Goal: Task Accomplishment & Management: Manage account settings

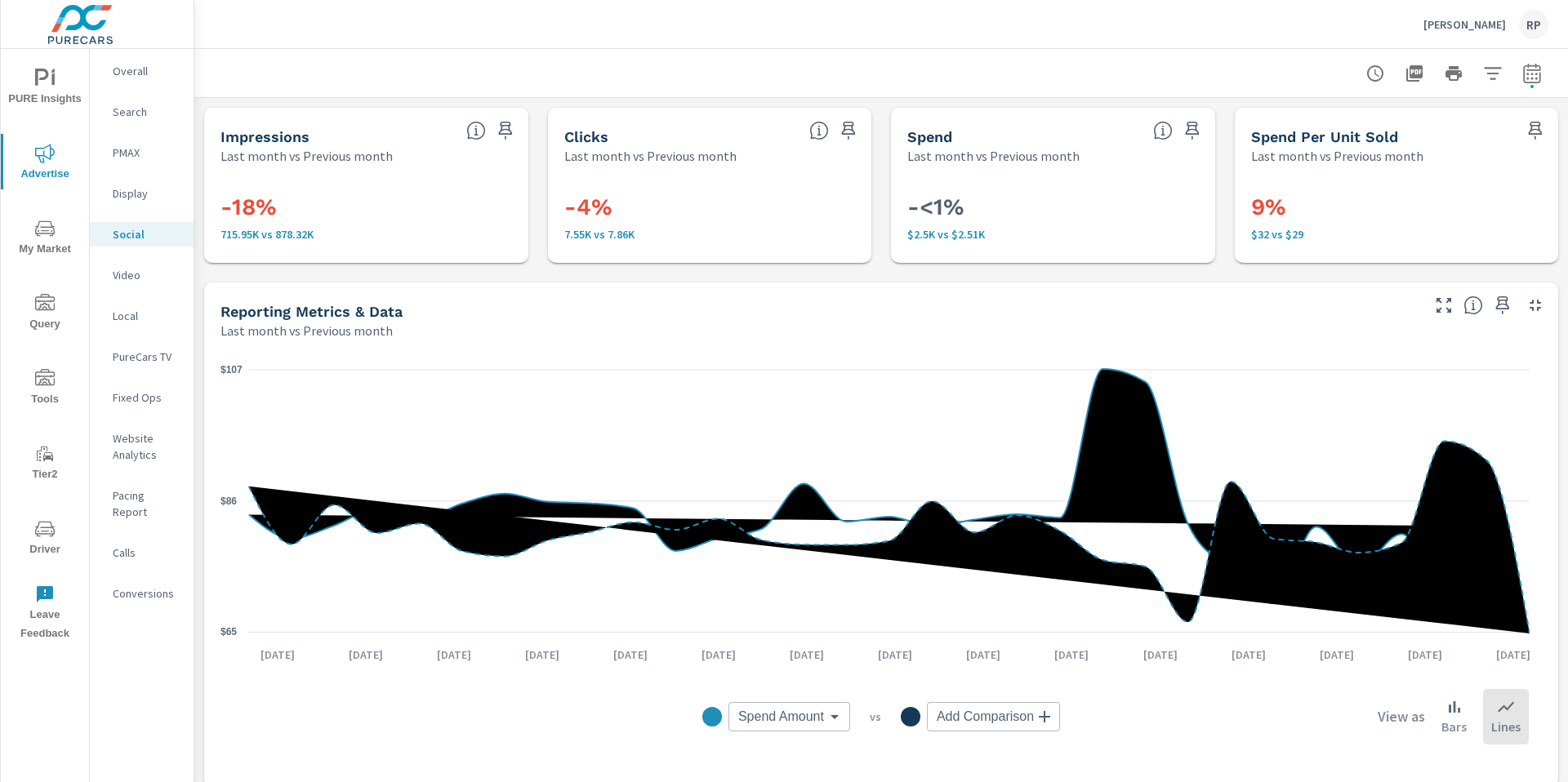
scroll to position [601, 0]
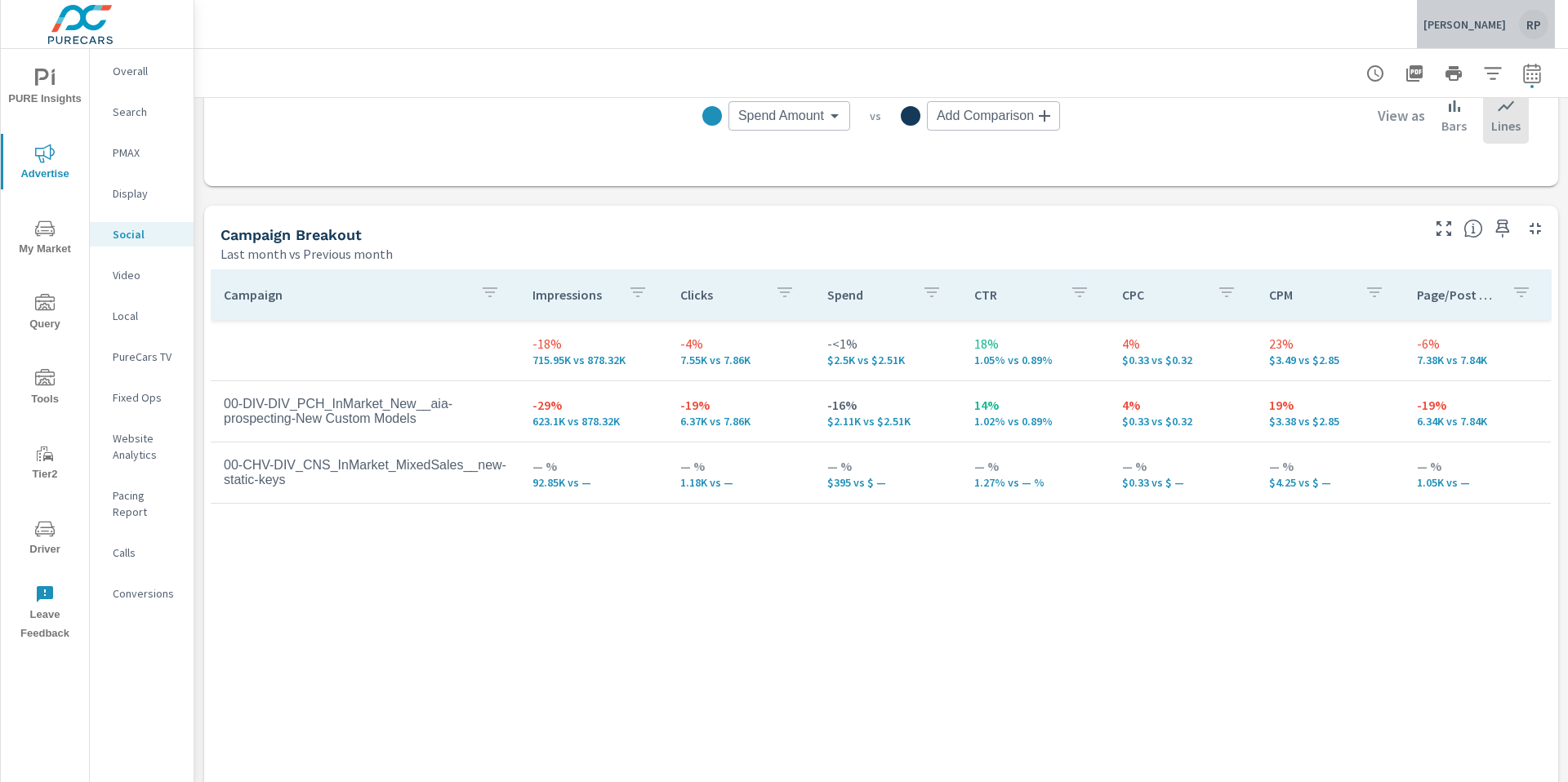
click at [1517, 27] on div "Jack Chevrolet RP" at bounding box center [1486, 25] width 125 height 29
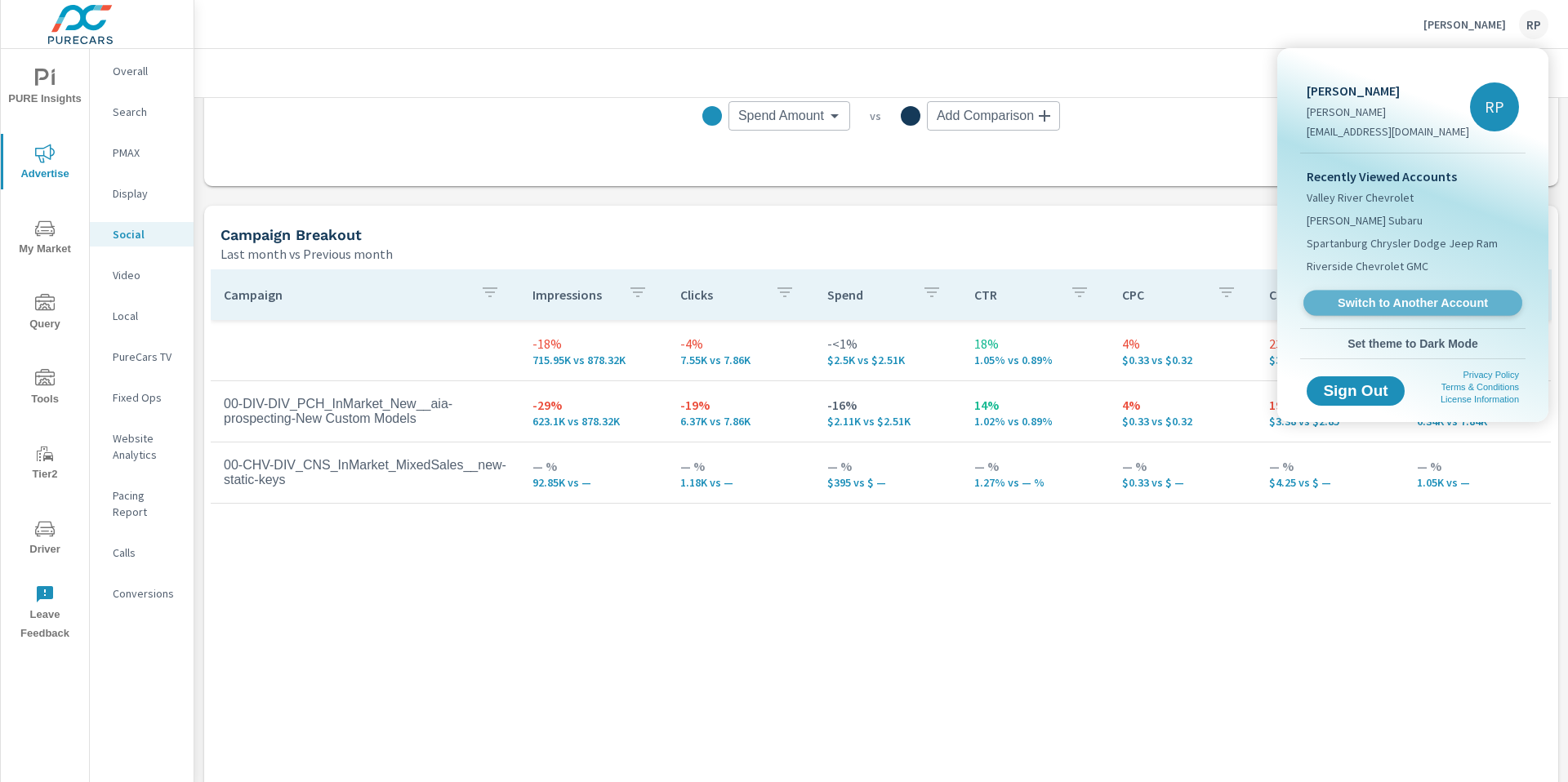
click at [1383, 304] on span "Switch to Another Account" at bounding box center [1413, 303] width 200 height 16
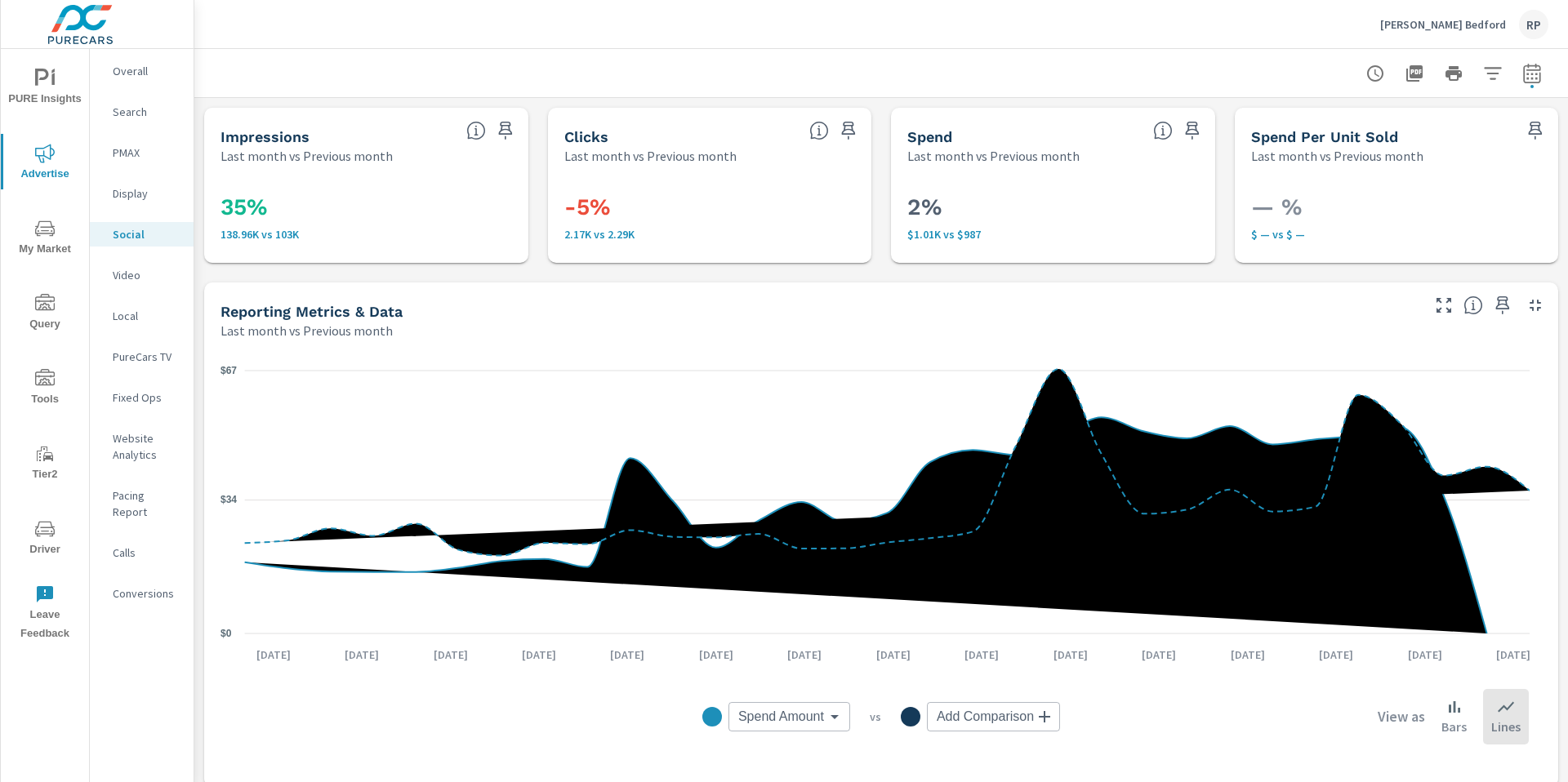
click at [149, 358] on p "PureCars TV" at bounding box center [146, 357] width 68 height 16
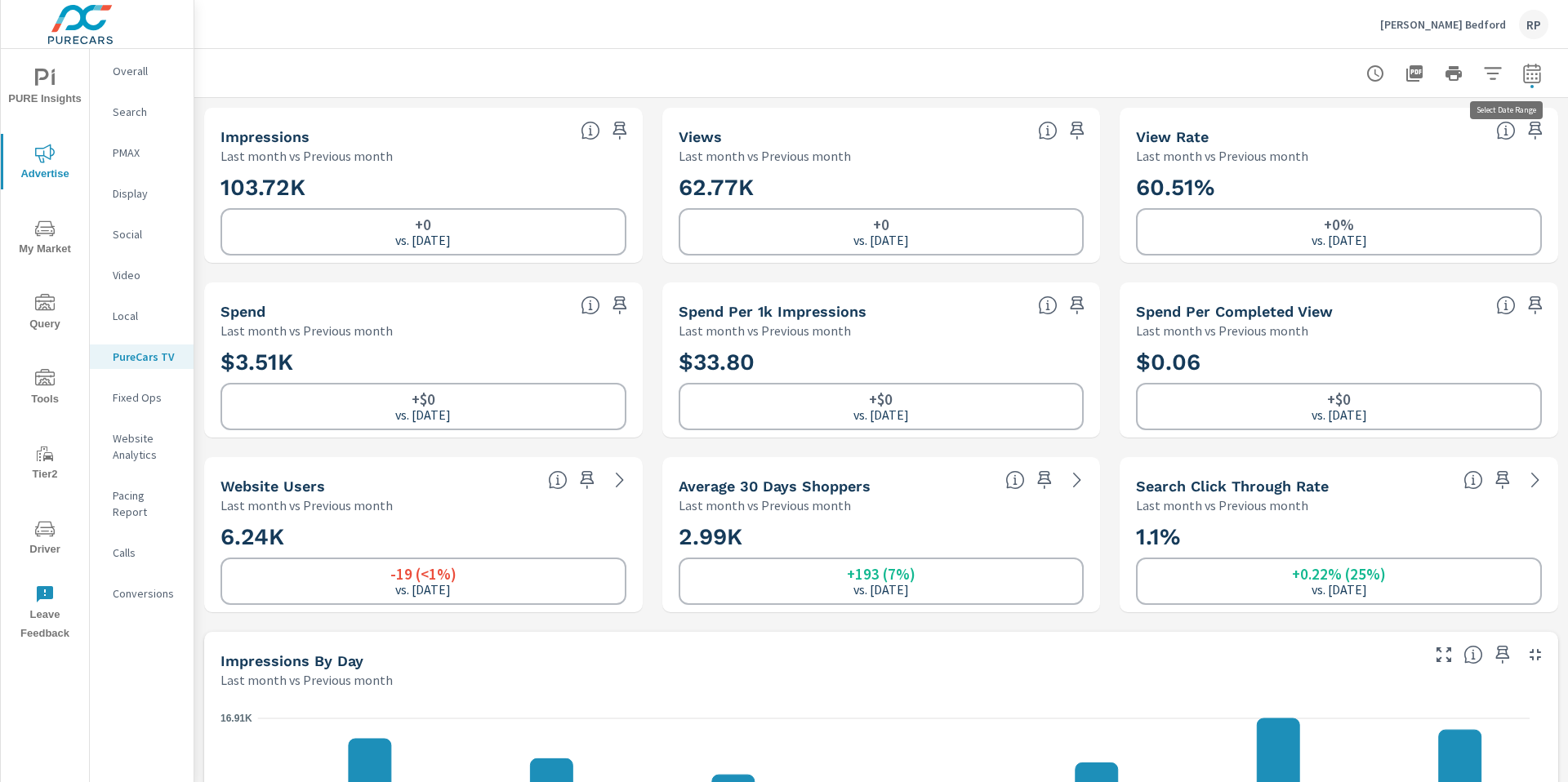
click at [1516, 76] on button "button" at bounding box center [1532, 74] width 33 height 33
select select "Last month"
select select "Previous month"
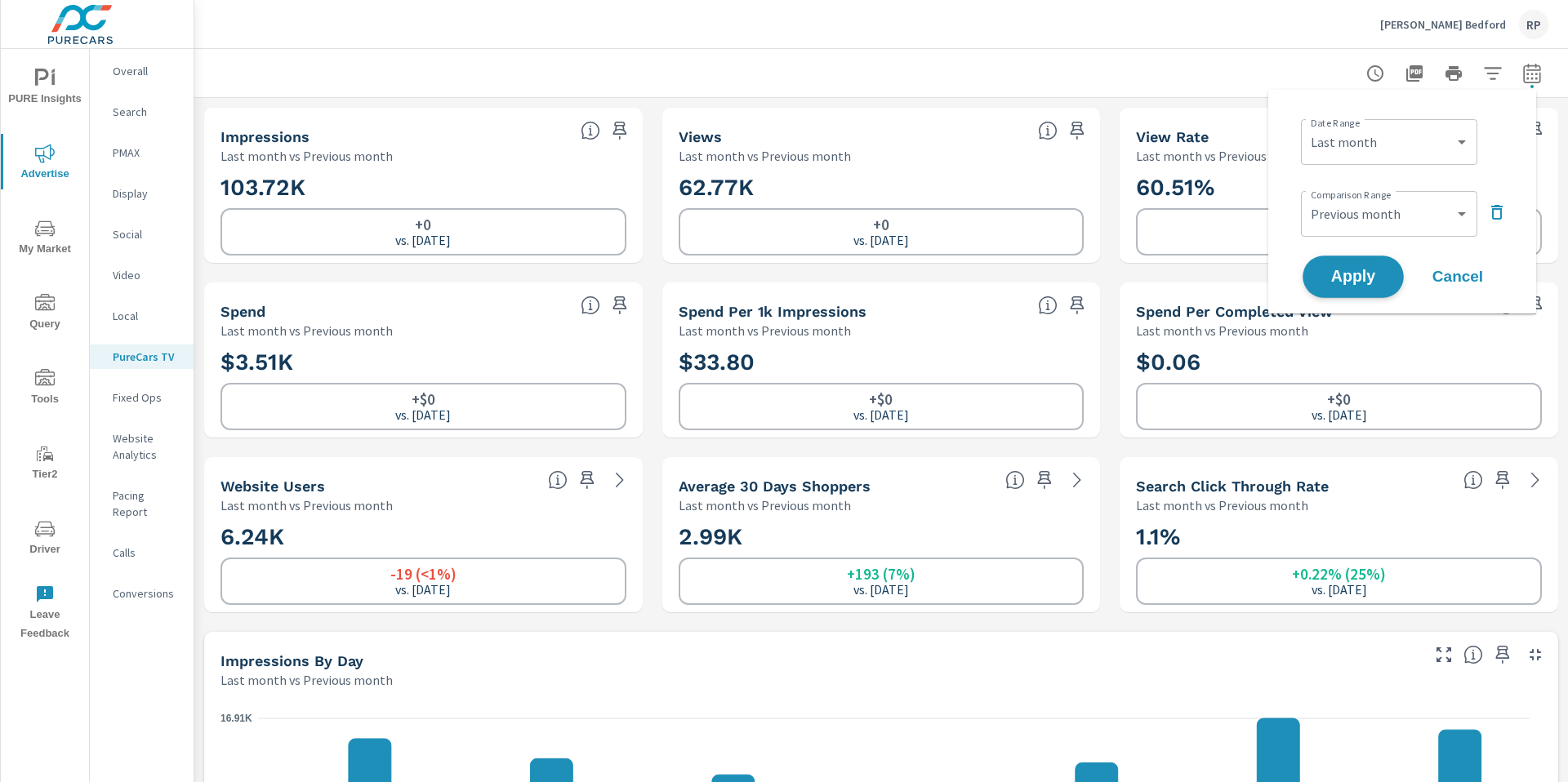
click at [1372, 277] on span "Apply" at bounding box center [1353, 277] width 67 height 16
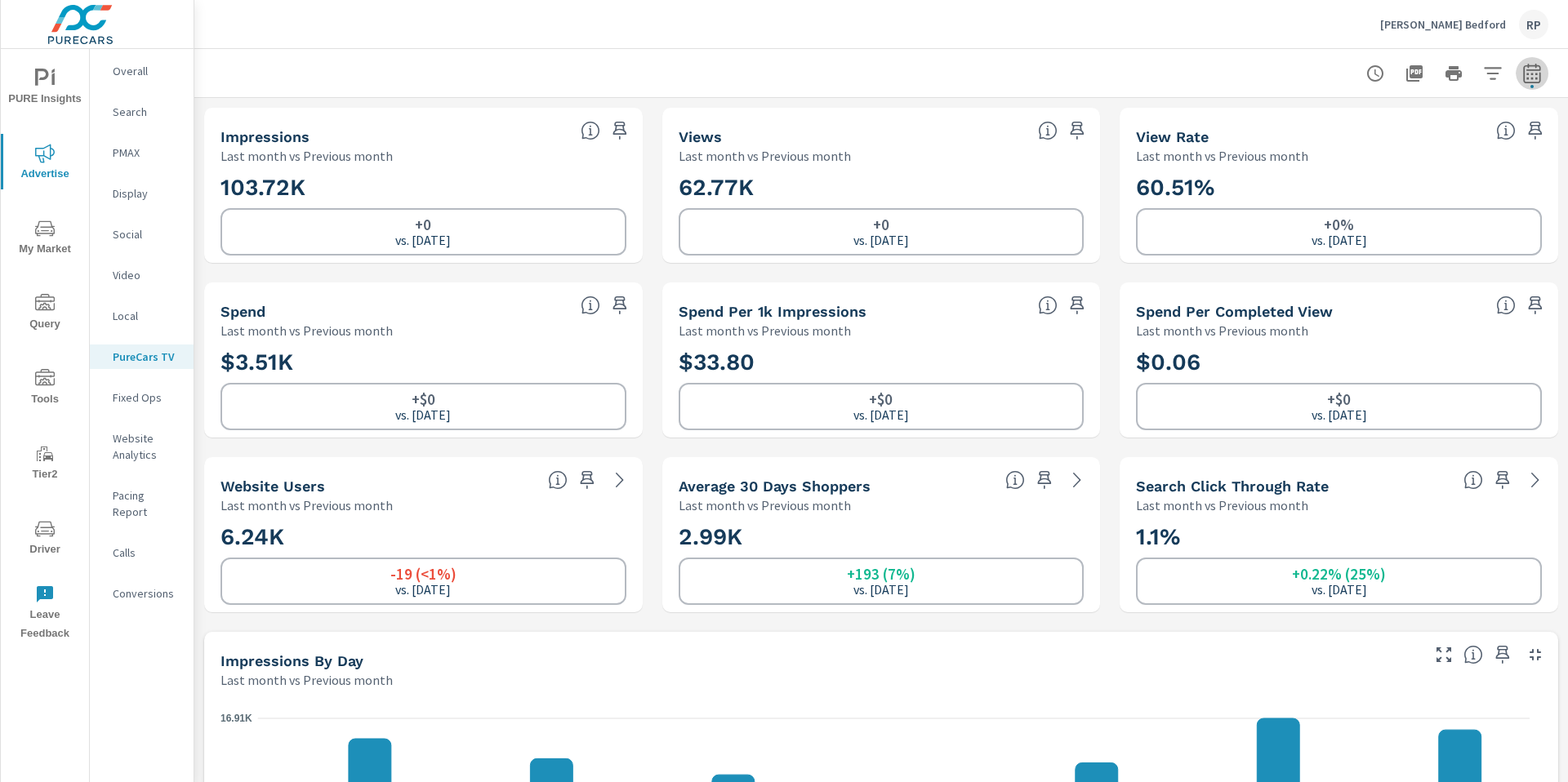
click at [1531, 87] on span "button" at bounding box center [1532, 87] width 4 height 4
select select "Last month"
select select "Previous month"
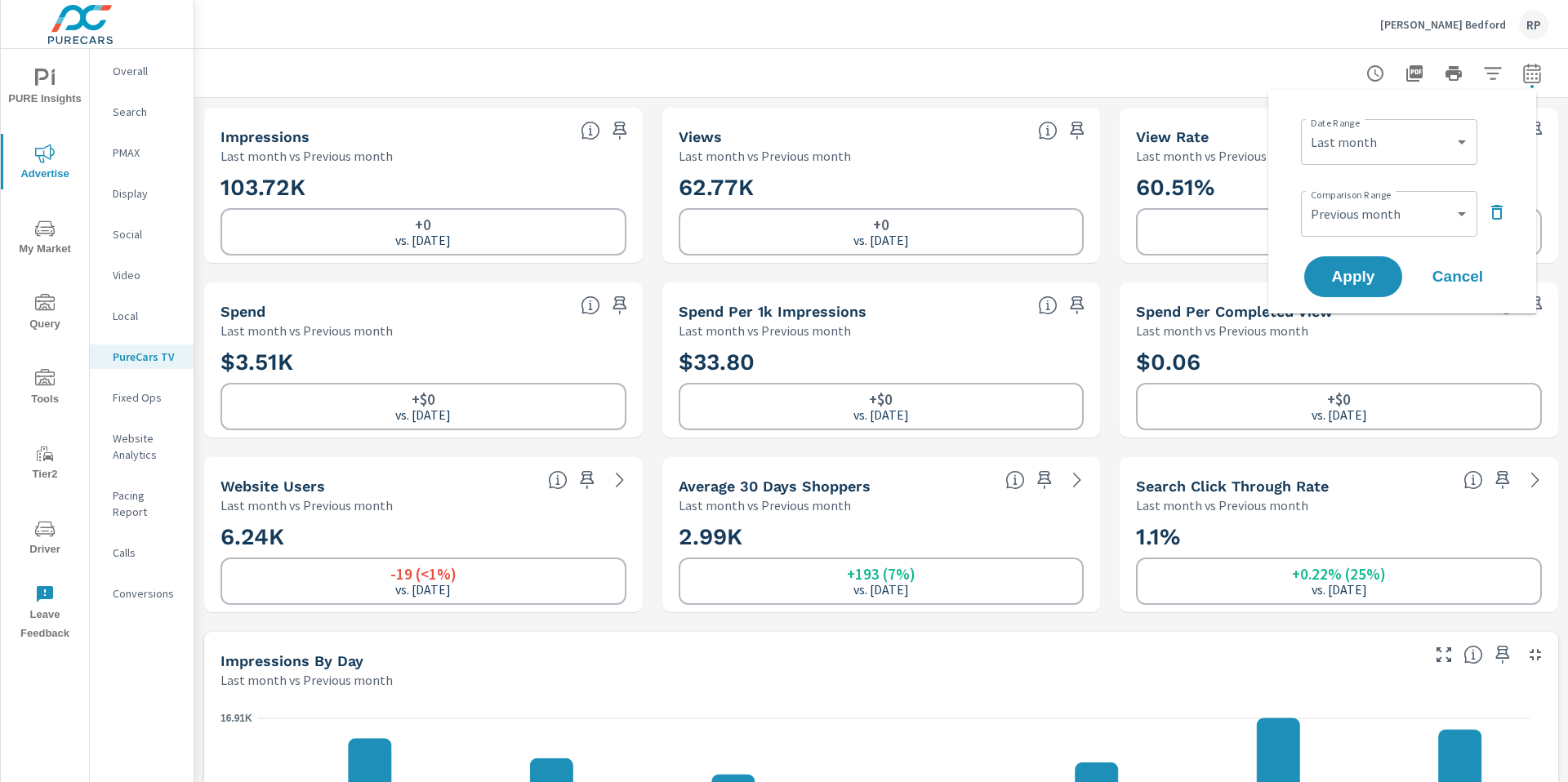
click at [1499, 214] on icon "button" at bounding box center [1497, 212] width 19 height 19
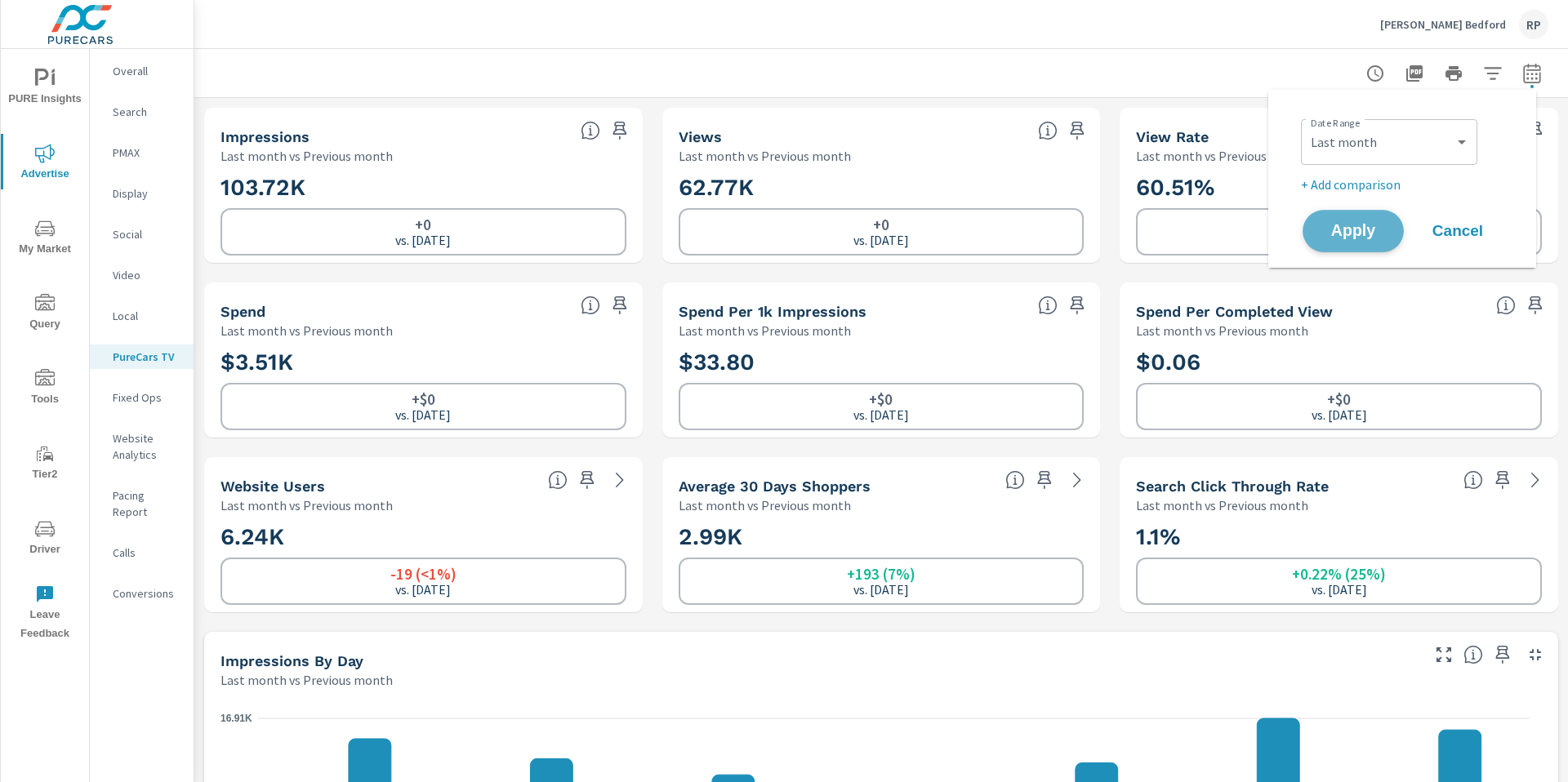
click at [1374, 227] on span "Apply" at bounding box center [1353, 231] width 67 height 16
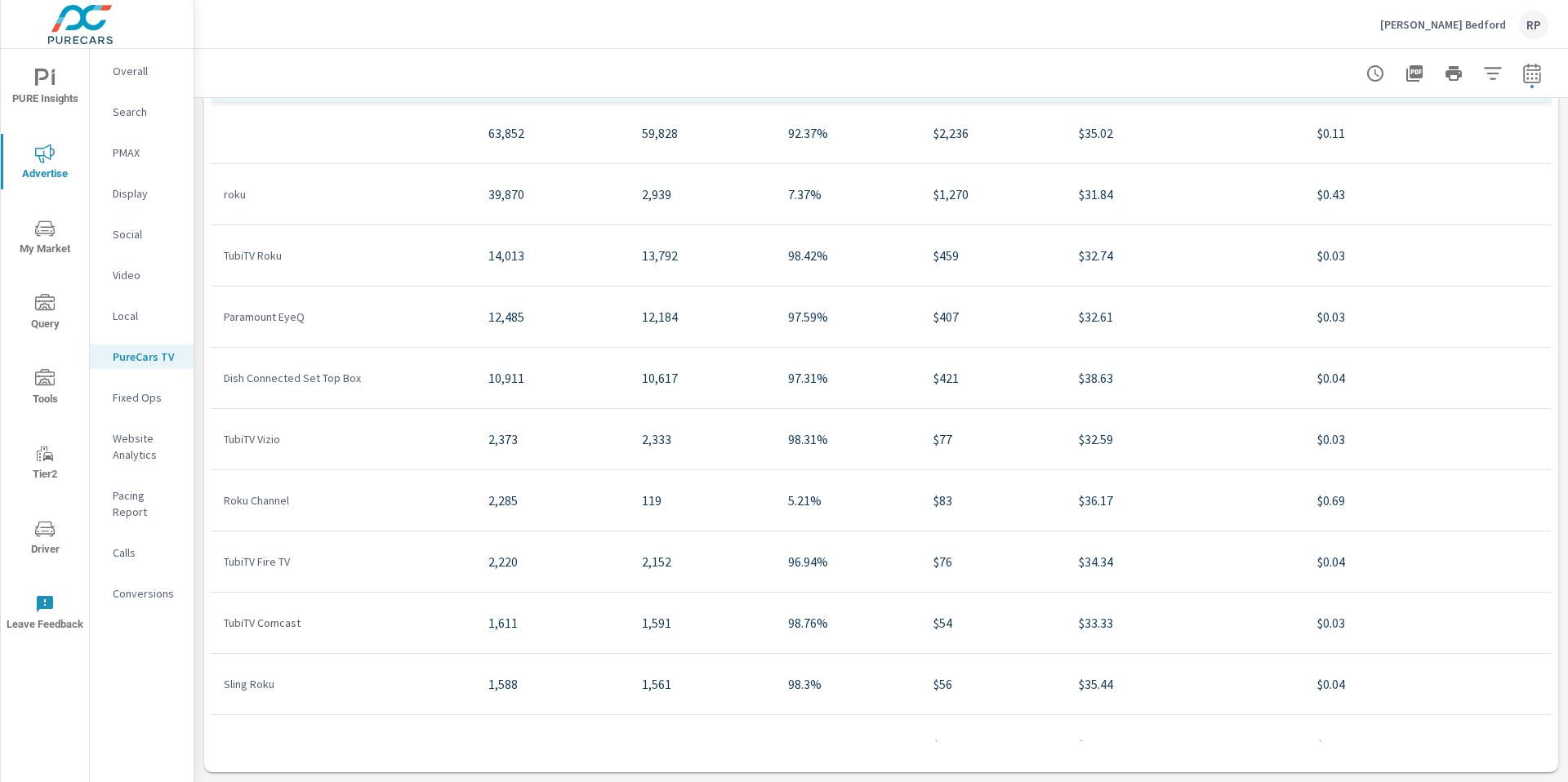
scroll to position [1363, 0]
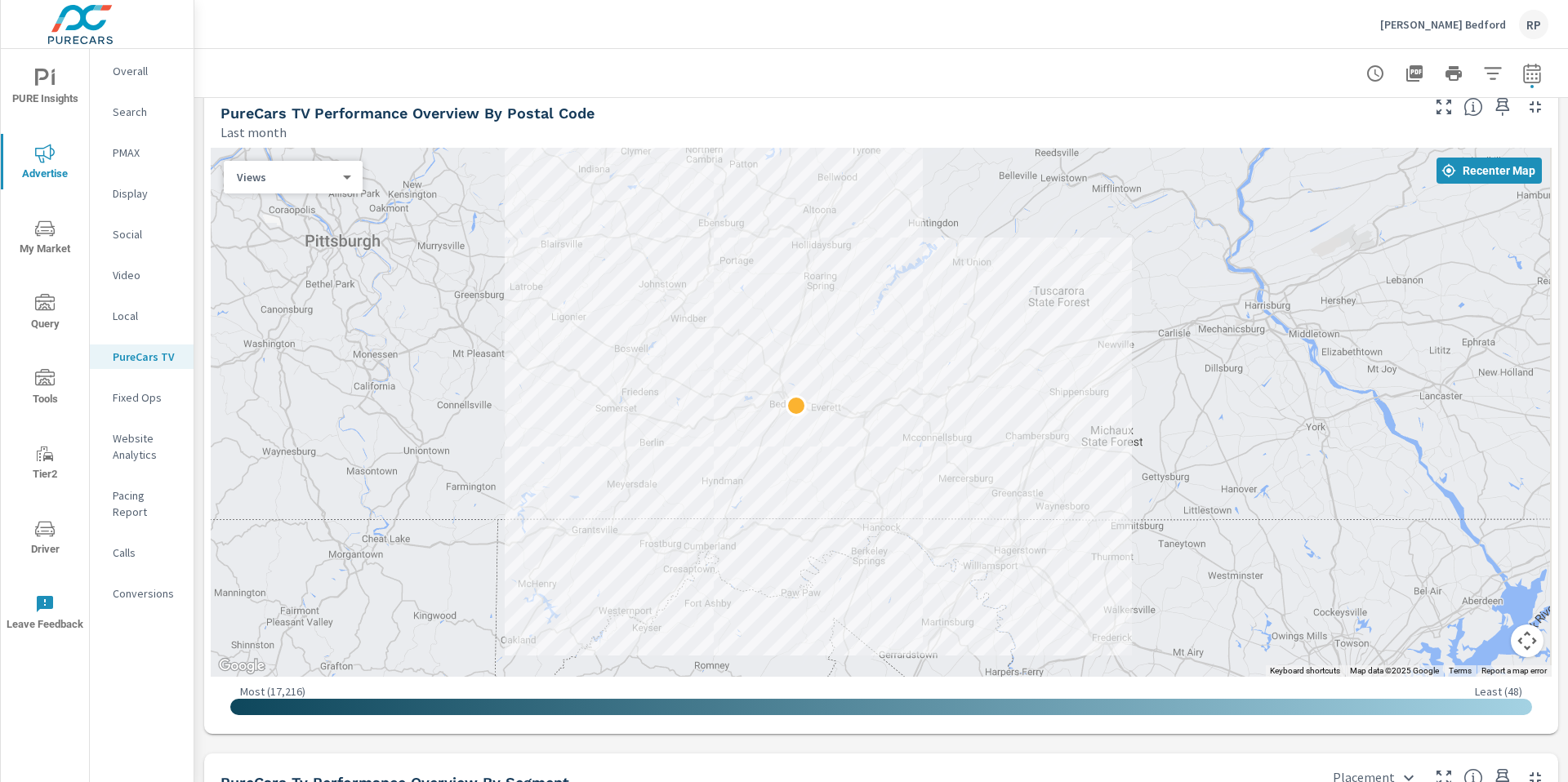
drag, startPoint x: 1318, startPoint y: 355, endPoint x: 1077, endPoint y: 404, distance: 245.9
click at [1077, 404] on div at bounding box center [882, 412] width 1341 height 529
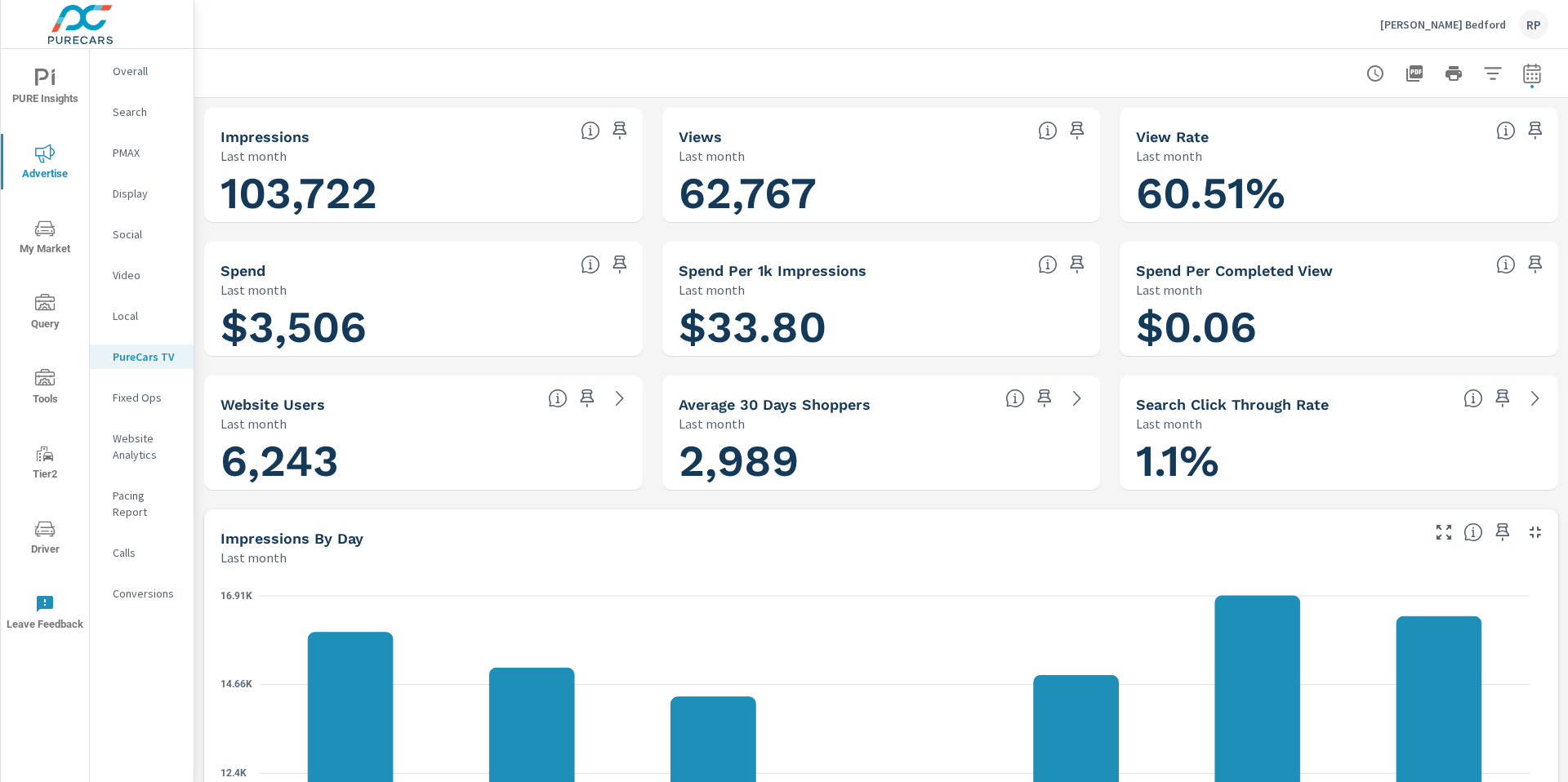
drag, startPoint x: 1568, startPoint y: 437, endPoint x: 1568, endPoint y: 67, distance: 370.0
click at [1568, 67] on div "PureCarsTV Performance Thomas Subaru Bedford Report date range: Sep 01, 2025 - …" at bounding box center [882, 416] width 1374 height 734
click at [1568, 196] on div "PureCarsTV Performance Thomas Subaru Bedford Report date range: Sep 01, 2025 - …" at bounding box center [882, 416] width 1374 height 734
click at [1531, 85] on span "button" at bounding box center [1532, 87] width 4 height 4
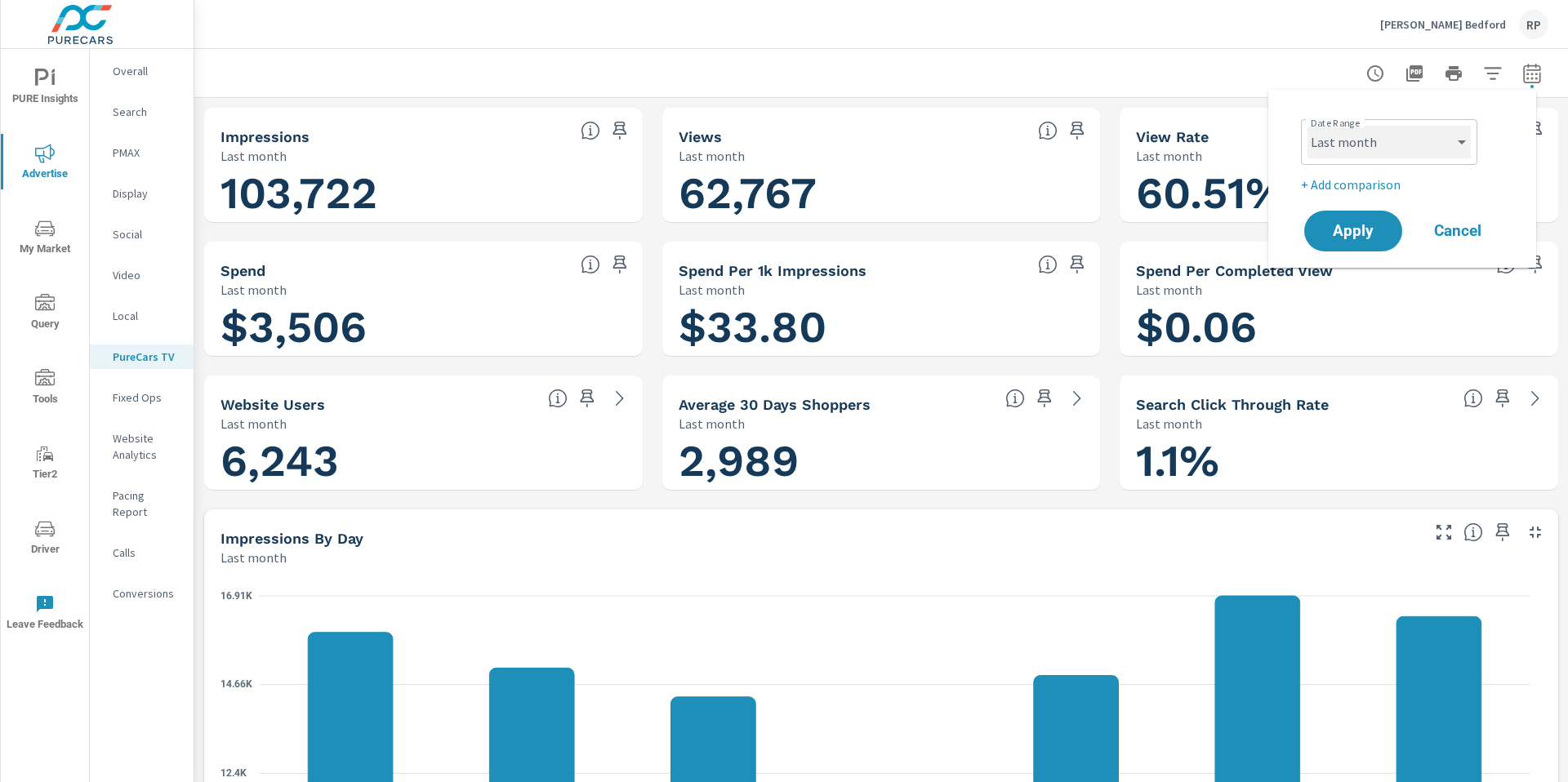
click at [1421, 143] on select "Custom [DATE] Last week Last 7 days Last 14 days Last 30 days Last 45 days Last…" at bounding box center [1389, 143] width 164 height 33
click at [1308, 126] on select "Custom [DATE] Last week Last 7 days Last 14 days Last 30 days Last 45 days Last…" at bounding box center [1389, 143] width 164 height 33
select select "Month to date"
click at [1364, 227] on span "Apply" at bounding box center [1353, 231] width 67 height 16
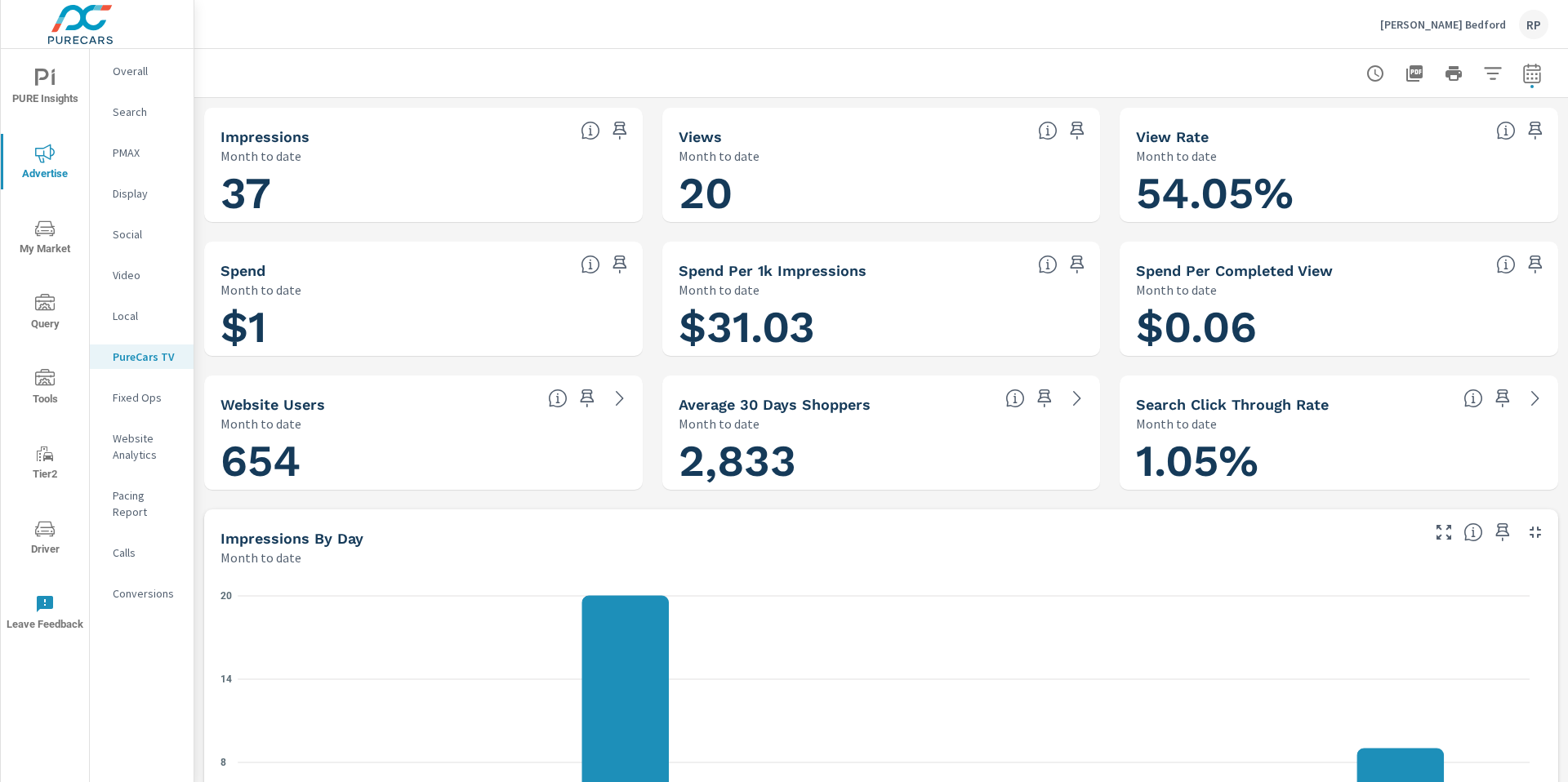
click at [1500, 81] on div at bounding box center [1454, 74] width 189 height 33
click at [1516, 86] on button "button" at bounding box center [1532, 74] width 33 height 33
click at [1413, 163] on div "Custom Yesterday Last week Last 7 days Last 14 days Last 30 days Last 45 days L…" at bounding box center [1389, 143] width 176 height 46
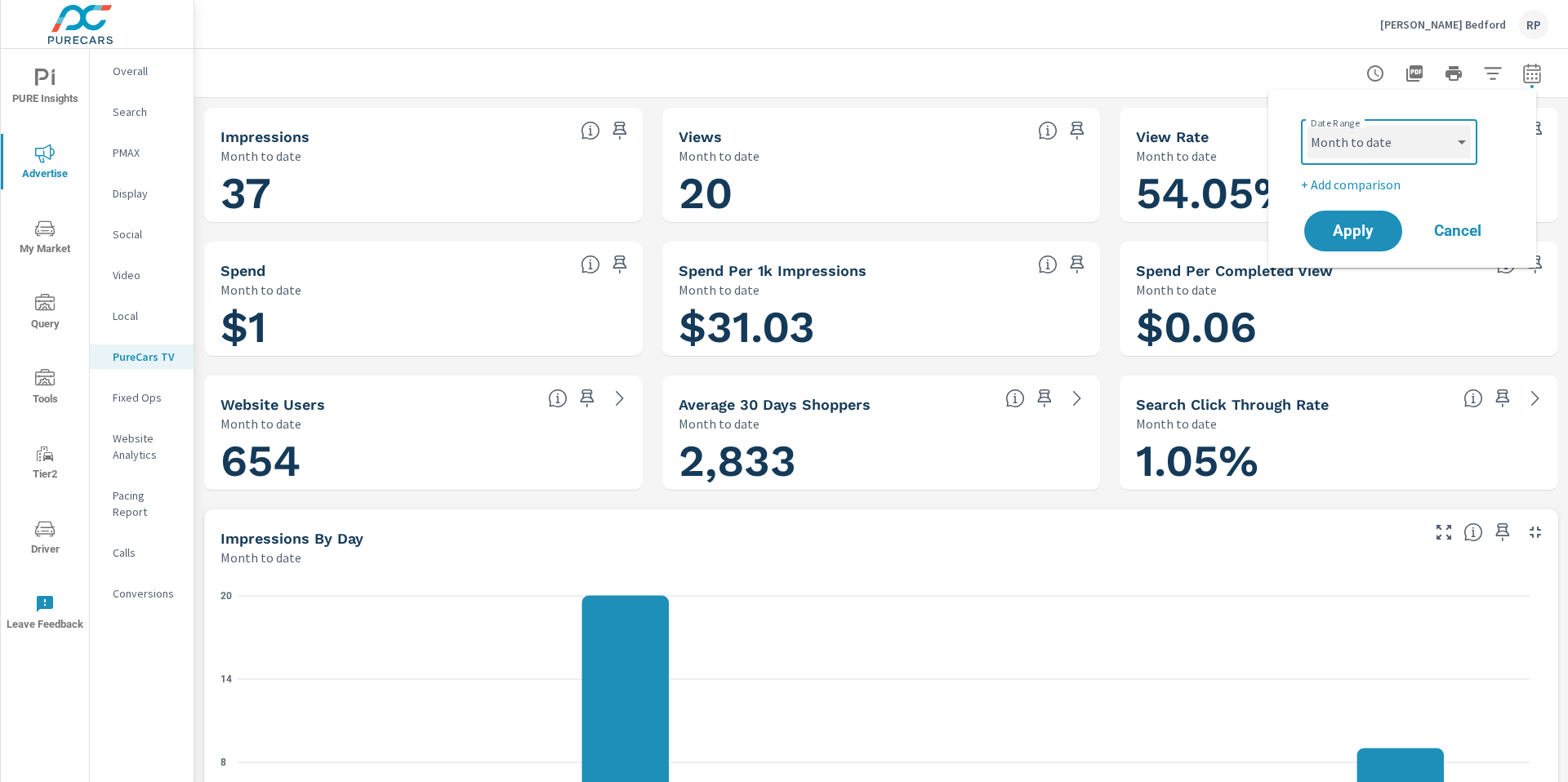
click at [1407, 154] on select "Custom [DATE] Last week Last 7 days Last 14 days Last 30 days Last 45 days Last…" at bounding box center [1389, 143] width 164 height 33
click at [1308, 126] on select "Custom [DATE] Last week Last 7 days Last 14 days Last 30 days Last 45 days Last…" at bounding box center [1389, 143] width 164 height 33
select select "Last month"
click at [1377, 241] on button "Apply" at bounding box center [1353, 231] width 98 height 41
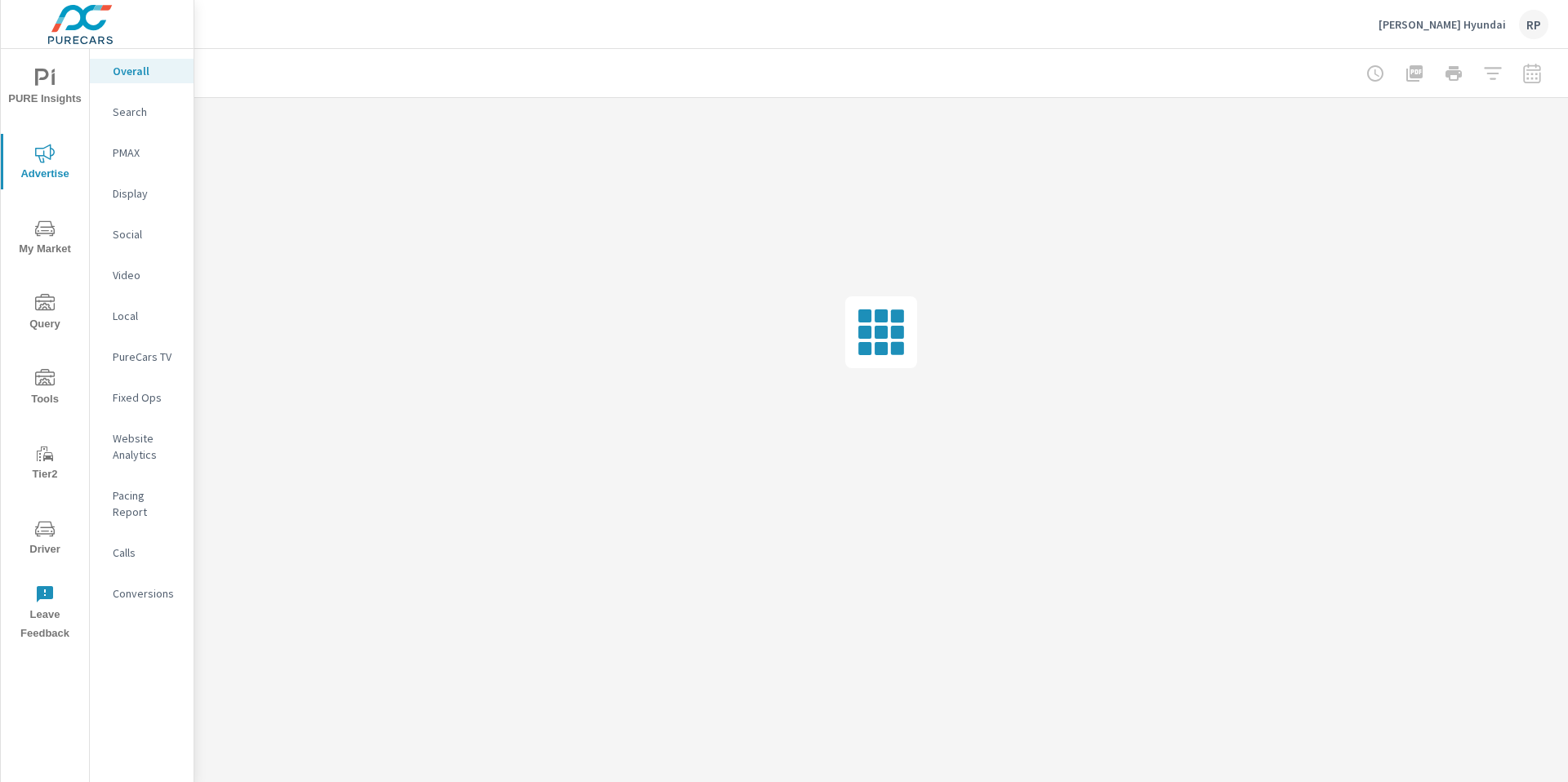
click at [145, 362] on p "PureCars TV" at bounding box center [146, 357] width 68 height 16
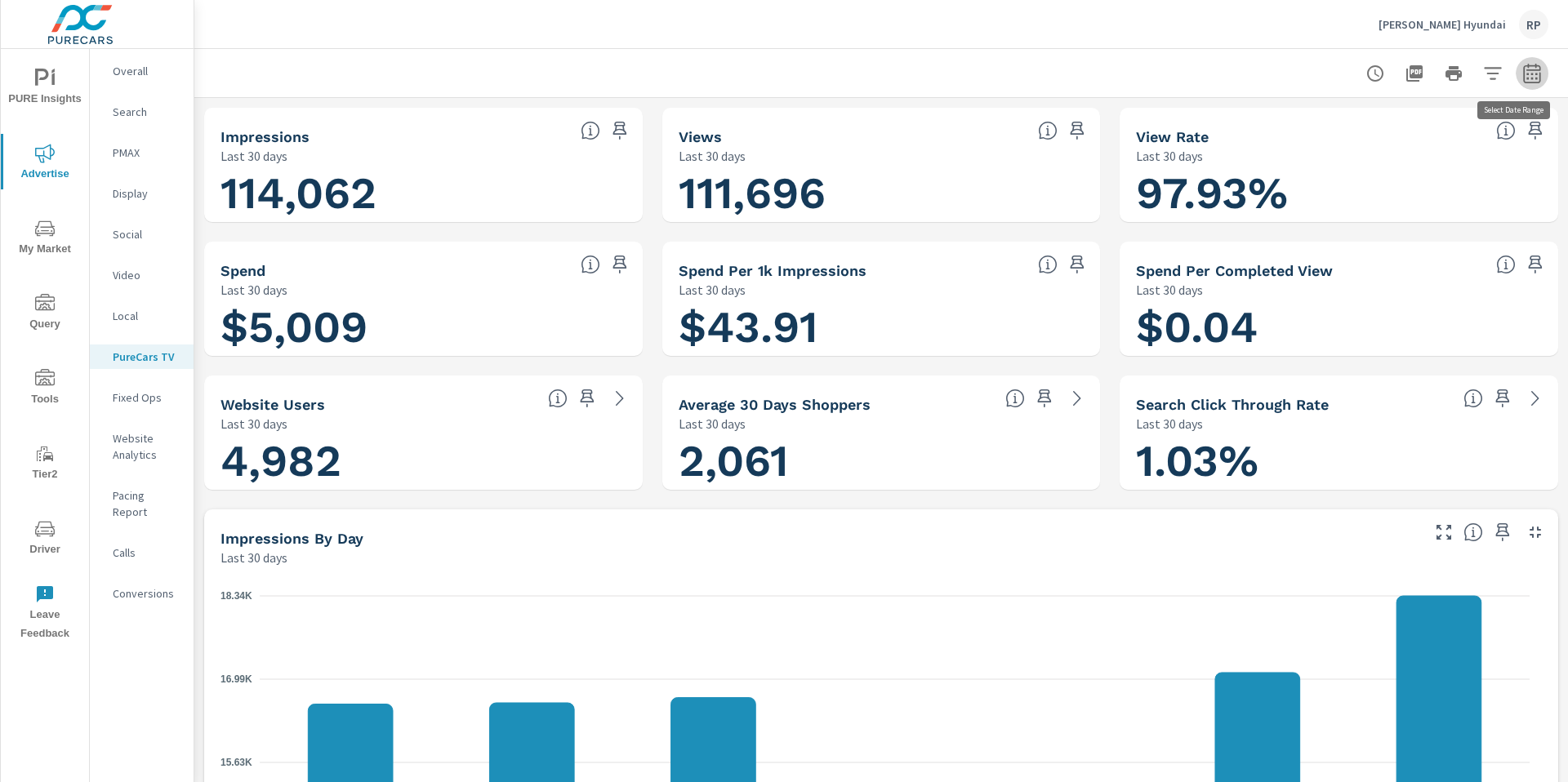
click at [1522, 68] on icon "button" at bounding box center [1531, 73] width 19 height 19
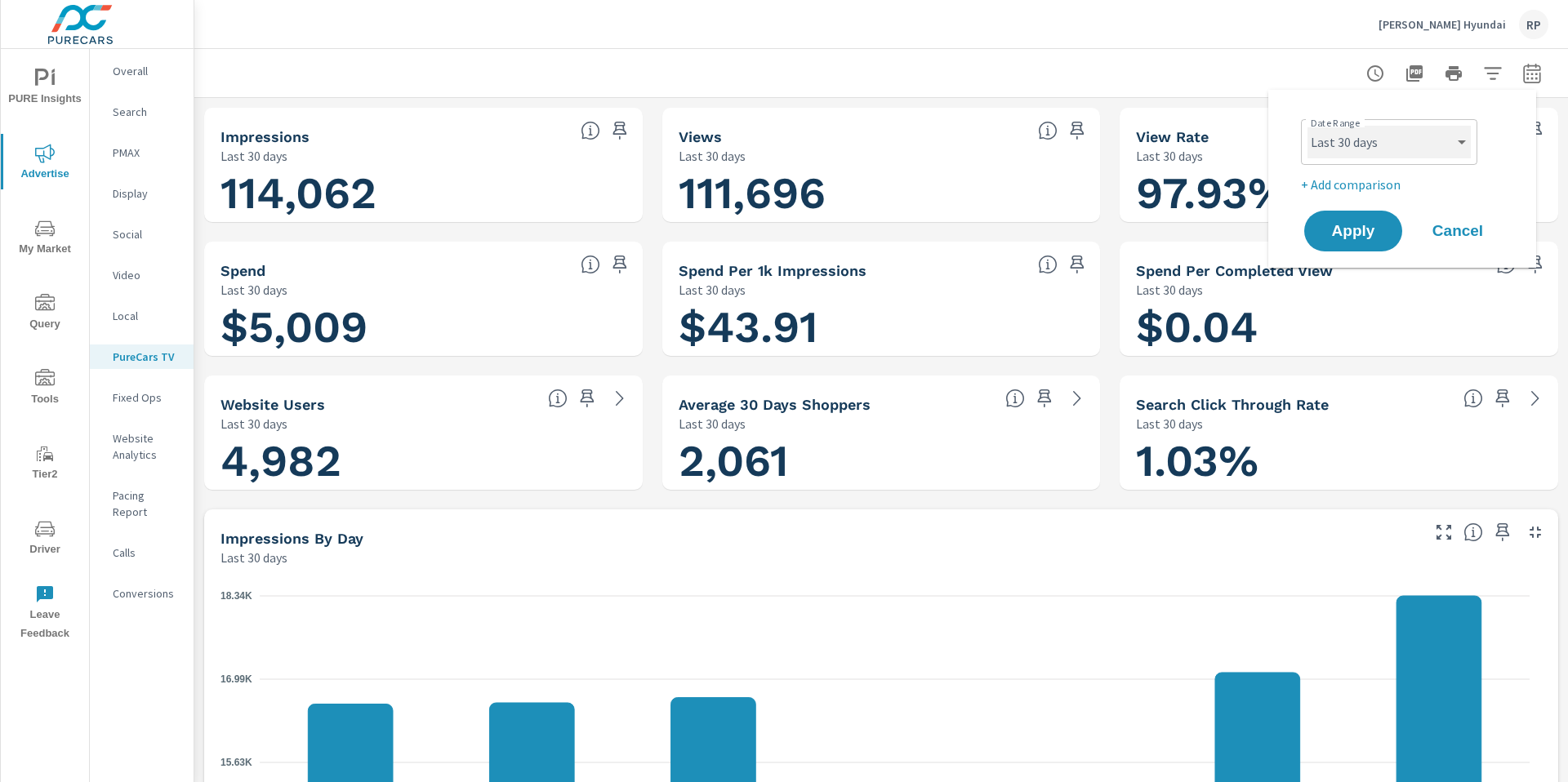
click at [1414, 147] on select "Custom [DATE] Last week Last 7 days Last 14 days Last 30 days Last 45 days Last…" at bounding box center [1389, 143] width 164 height 33
click at [1308, 126] on select "Custom [DATE] Last week Last 7 days Last 14 days Last 30 days Last 45 days Last…" at bounding box center [1389, 143] width 164 height 33
select select "Last month"
click at [1342, 219] on button "Apply" at bounding box center [1353, 231] width 101 height 42
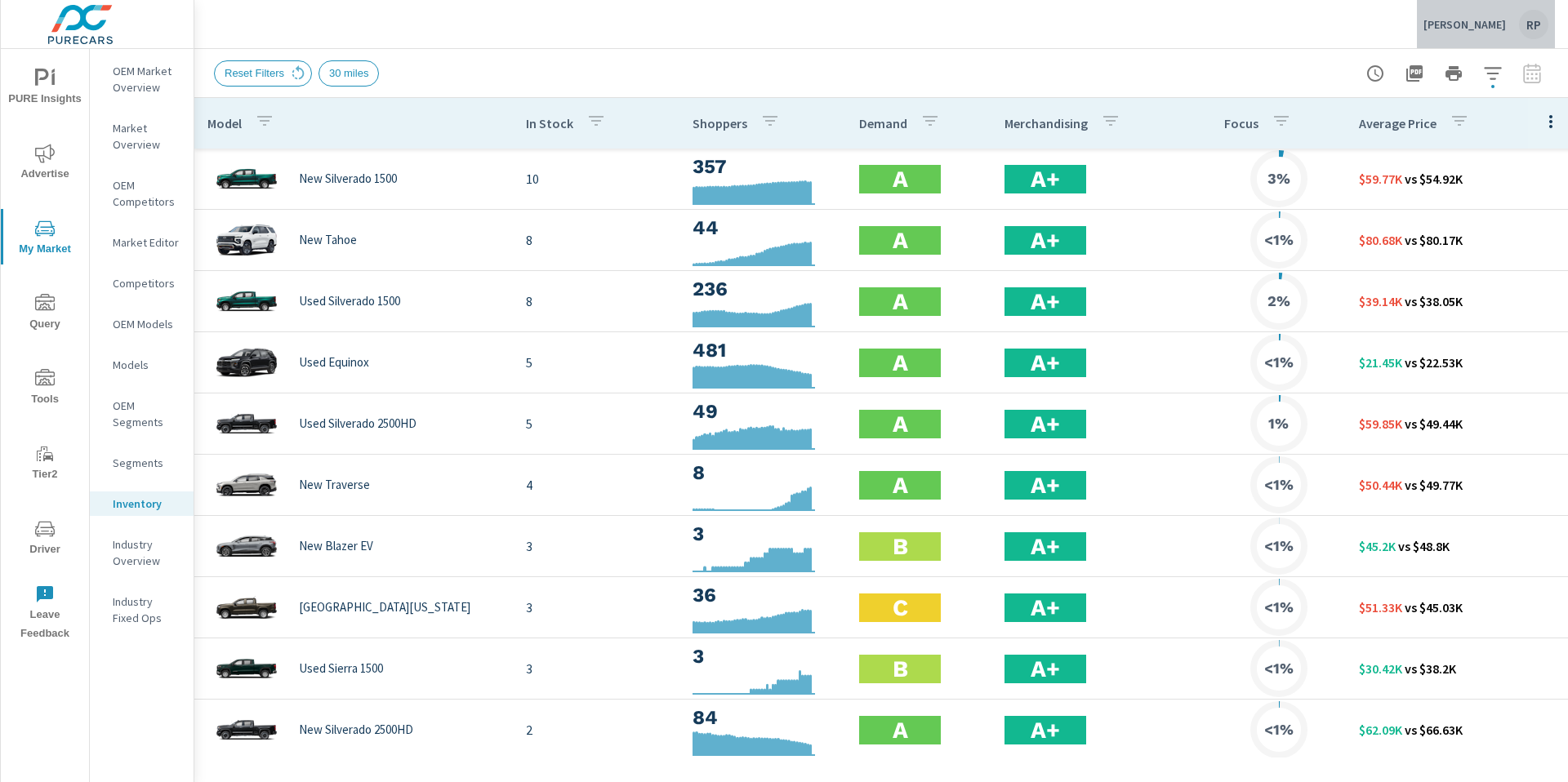
click at [1534, 26] on div "RP" at bounding box center [1534, 25] width 29 height 29
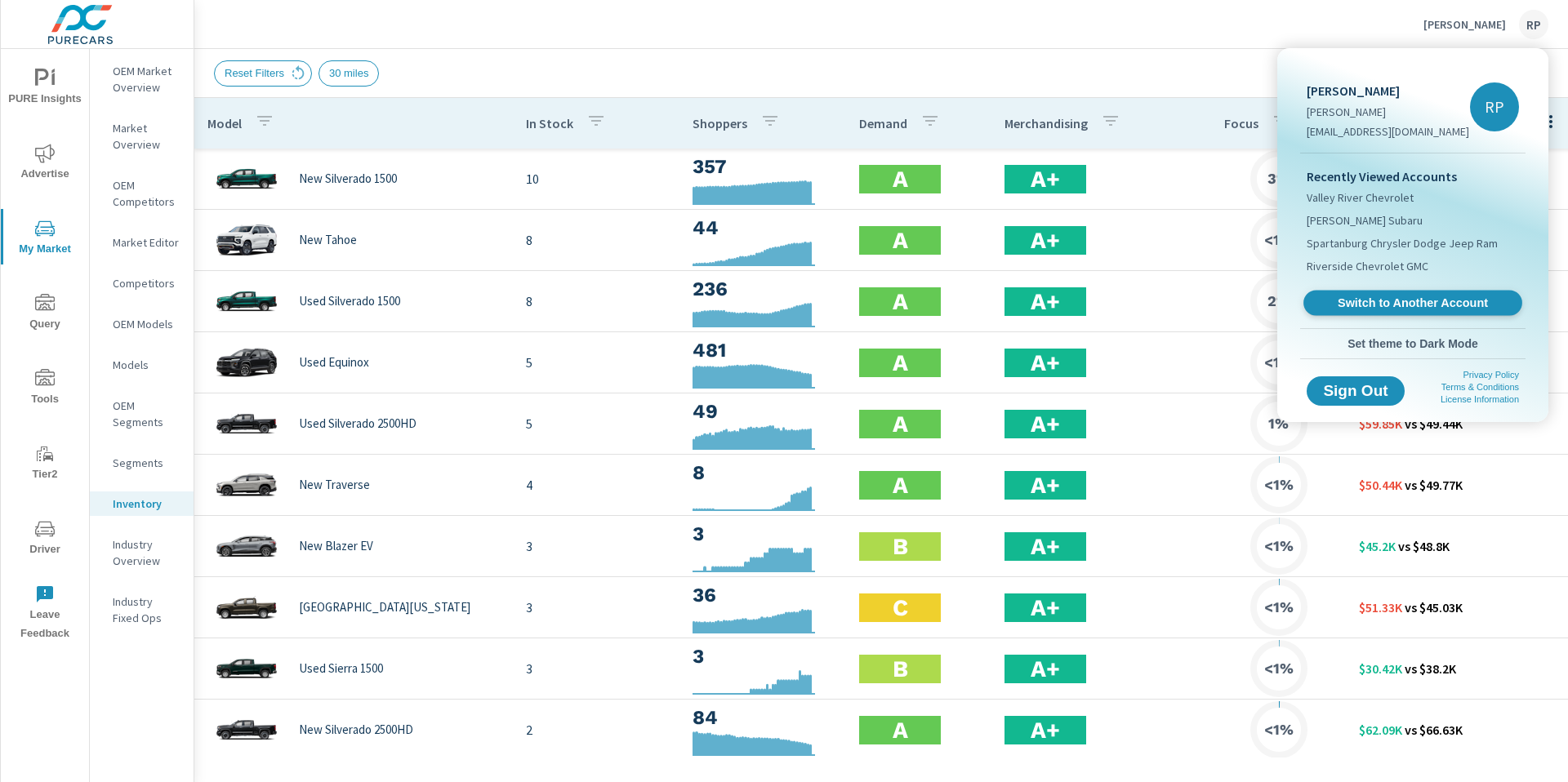
click at [1454, 304] on span "Switch to Another Account" at bounding box center [1413, 303] width 200 height 16
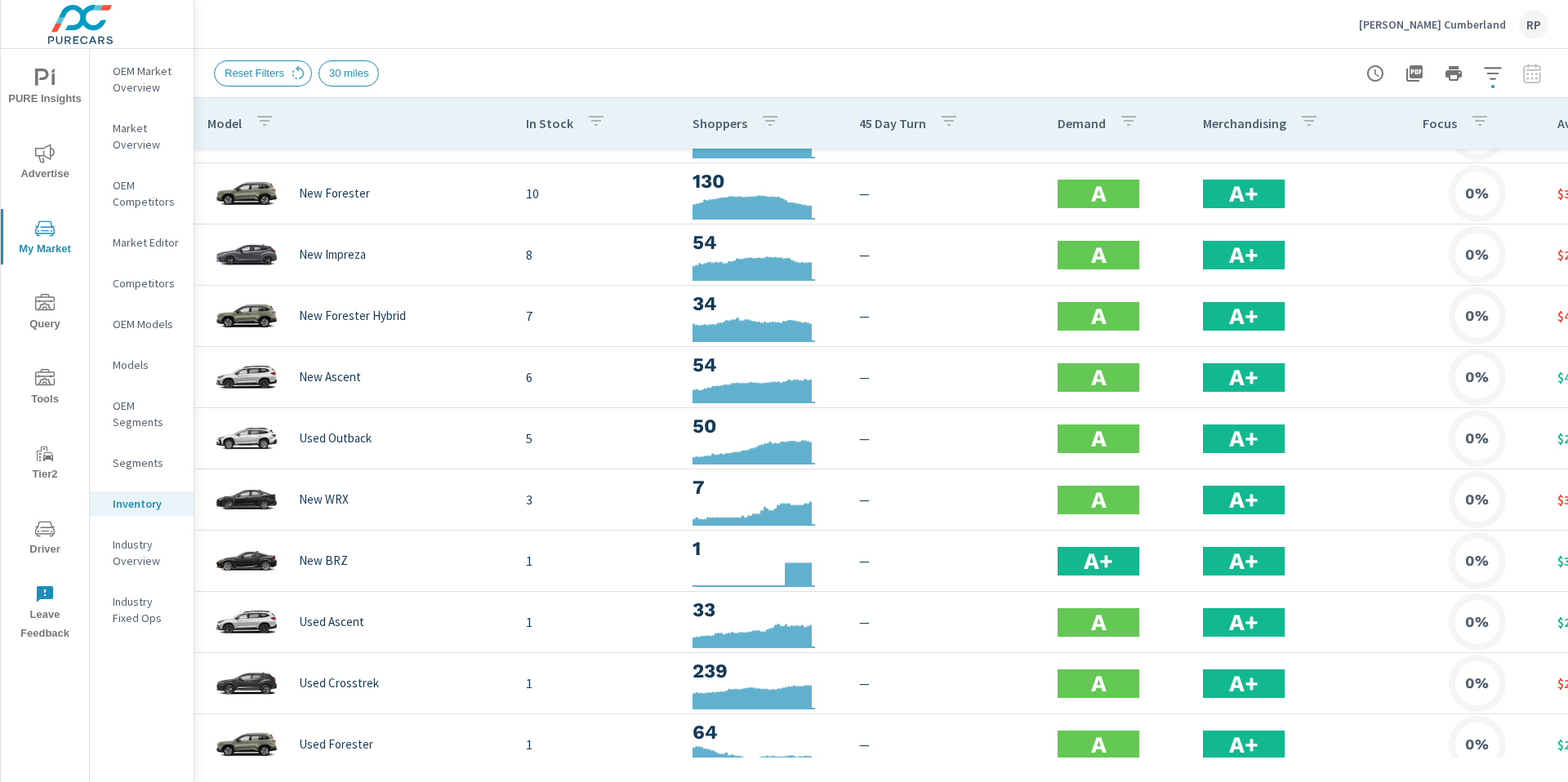
scroll to position [271, 0]
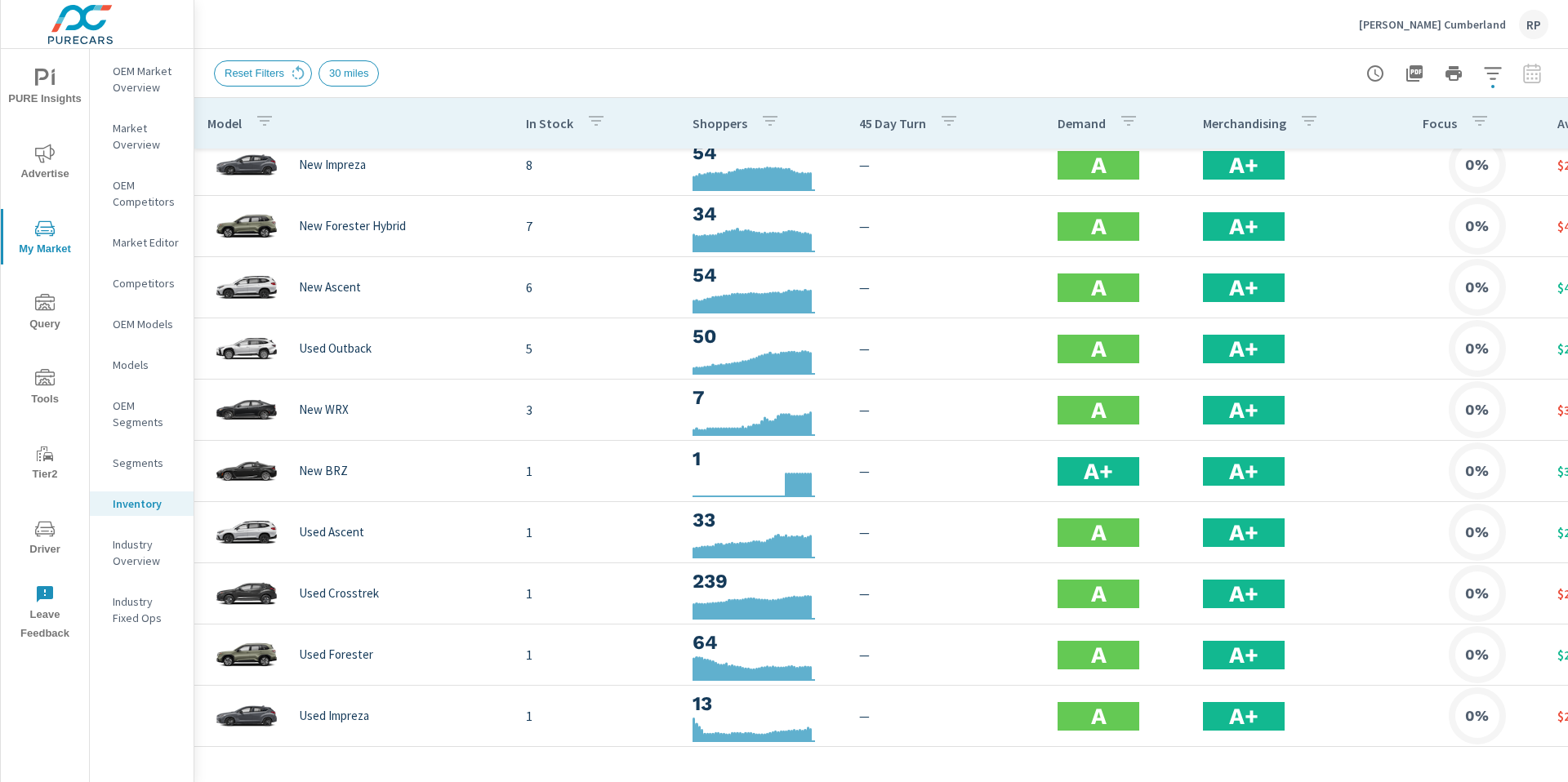
click at [44, 165] on span "Advertise" at bounding box center [45, 164] width 79 height 40
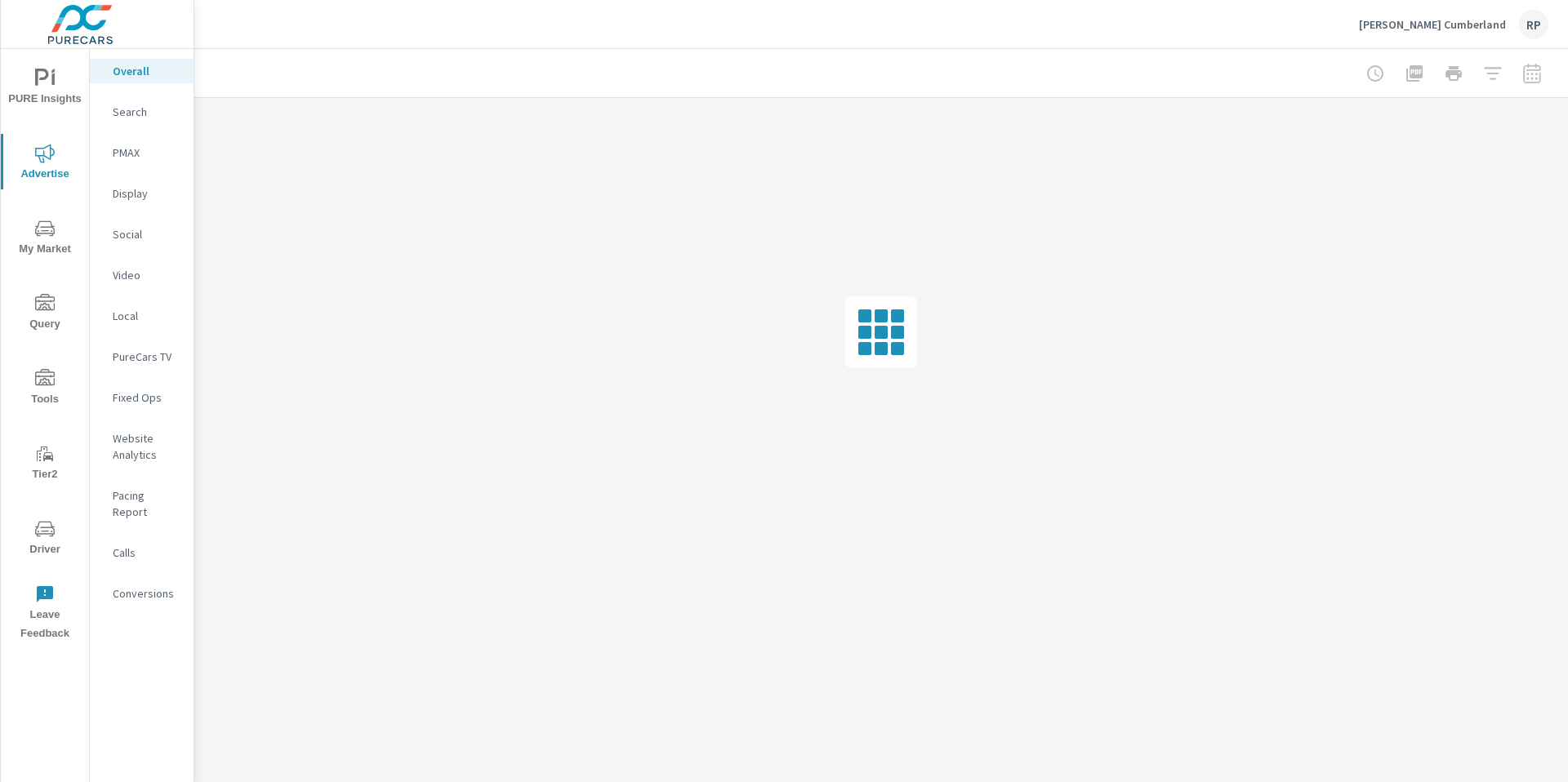
click at [149, 364] on p "PureCars TV" at bounding box center [146, 357] width 68 height 16
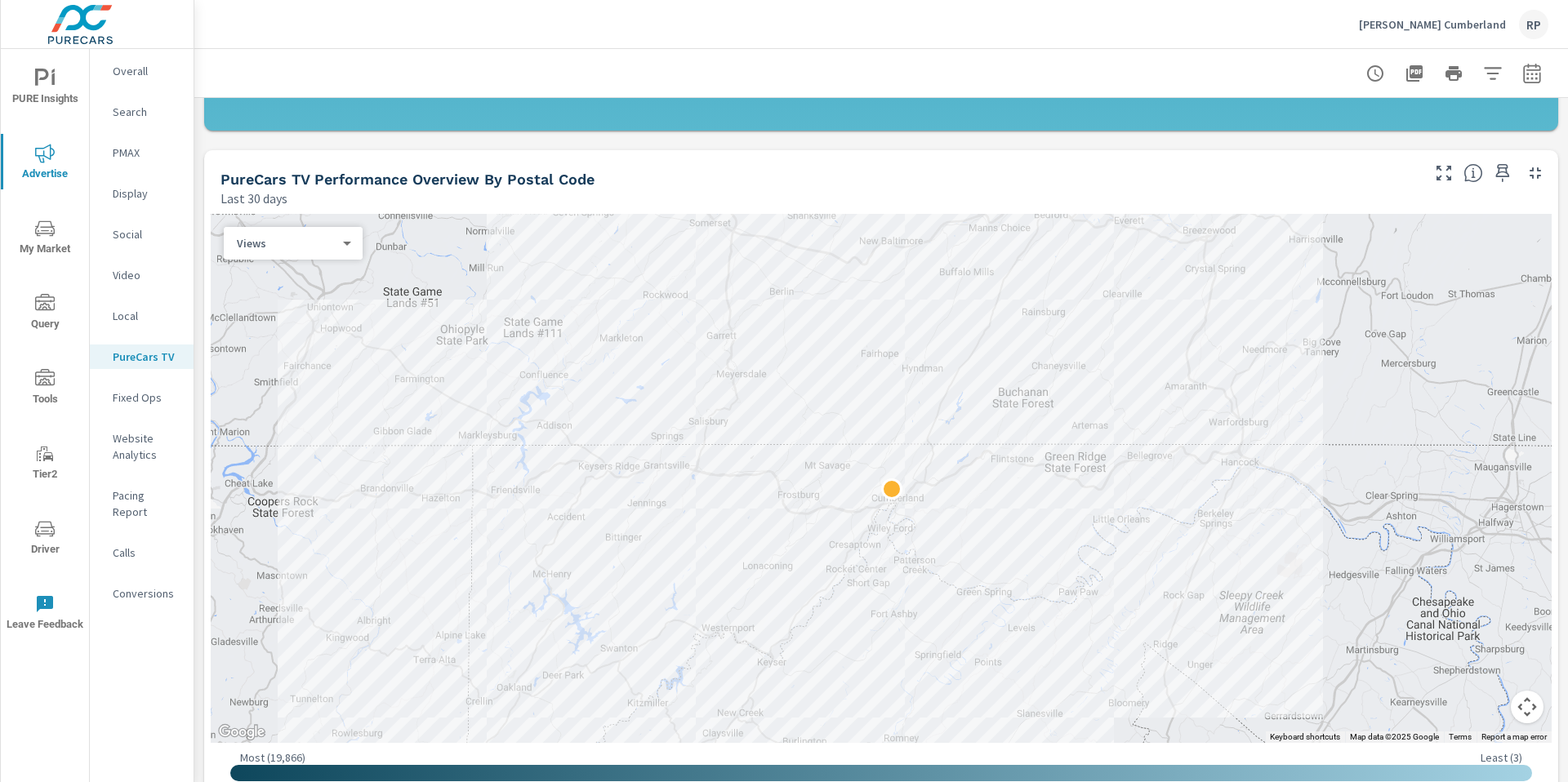
scroll to position [1351, 0]
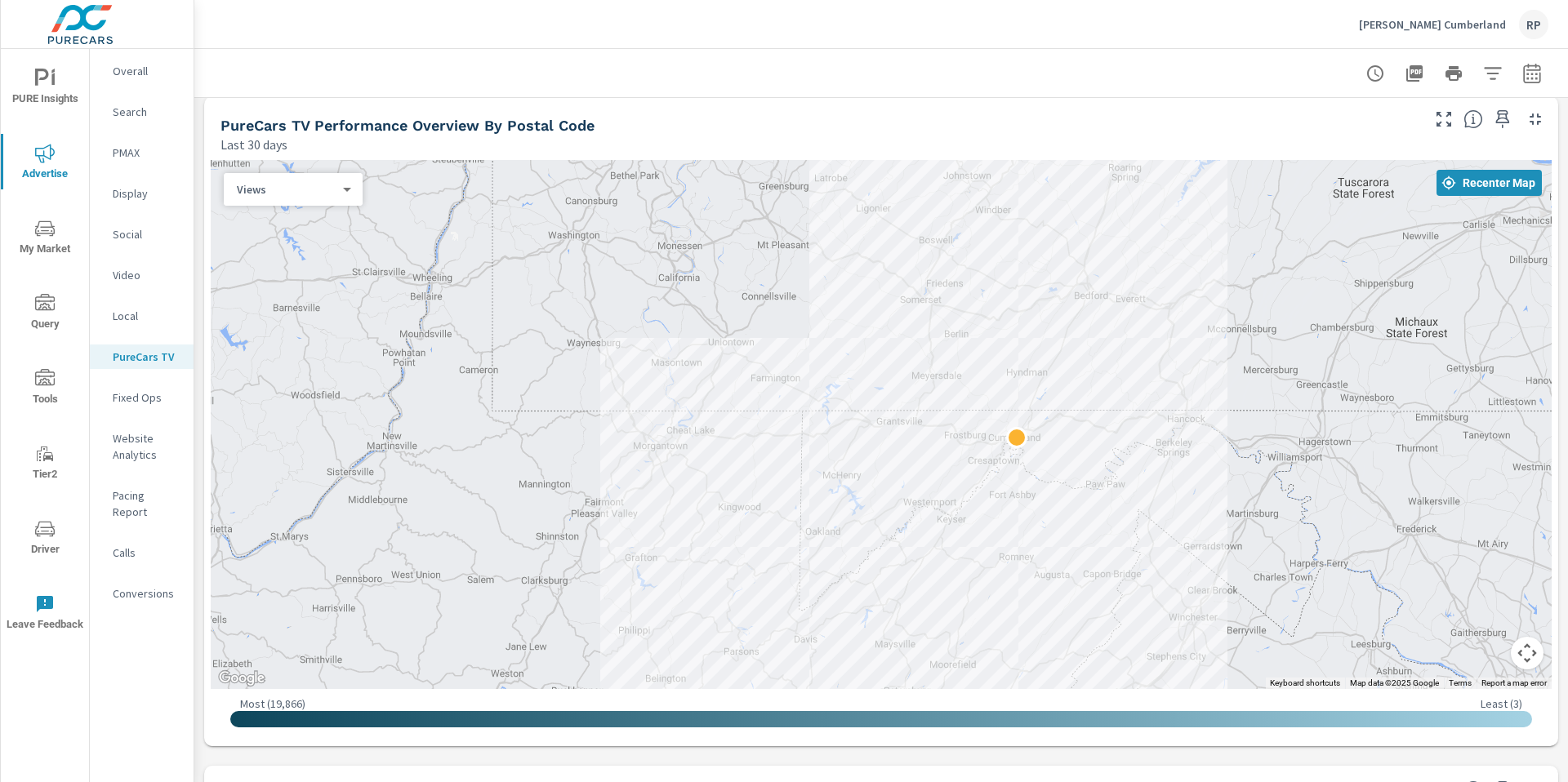
drag, startPoint x: 1404, startPoint y: 290, endPoint x: 1277, endPoint y: 360, distance: 145.0
click at [1277, 360] on div at bounding box center [882, 424] width 1341 height 529
click at [1516, 35] on div "[PERSON_NAME] [PERSON_NAME]" at bounding box center [1454, 25] width 189 height 29
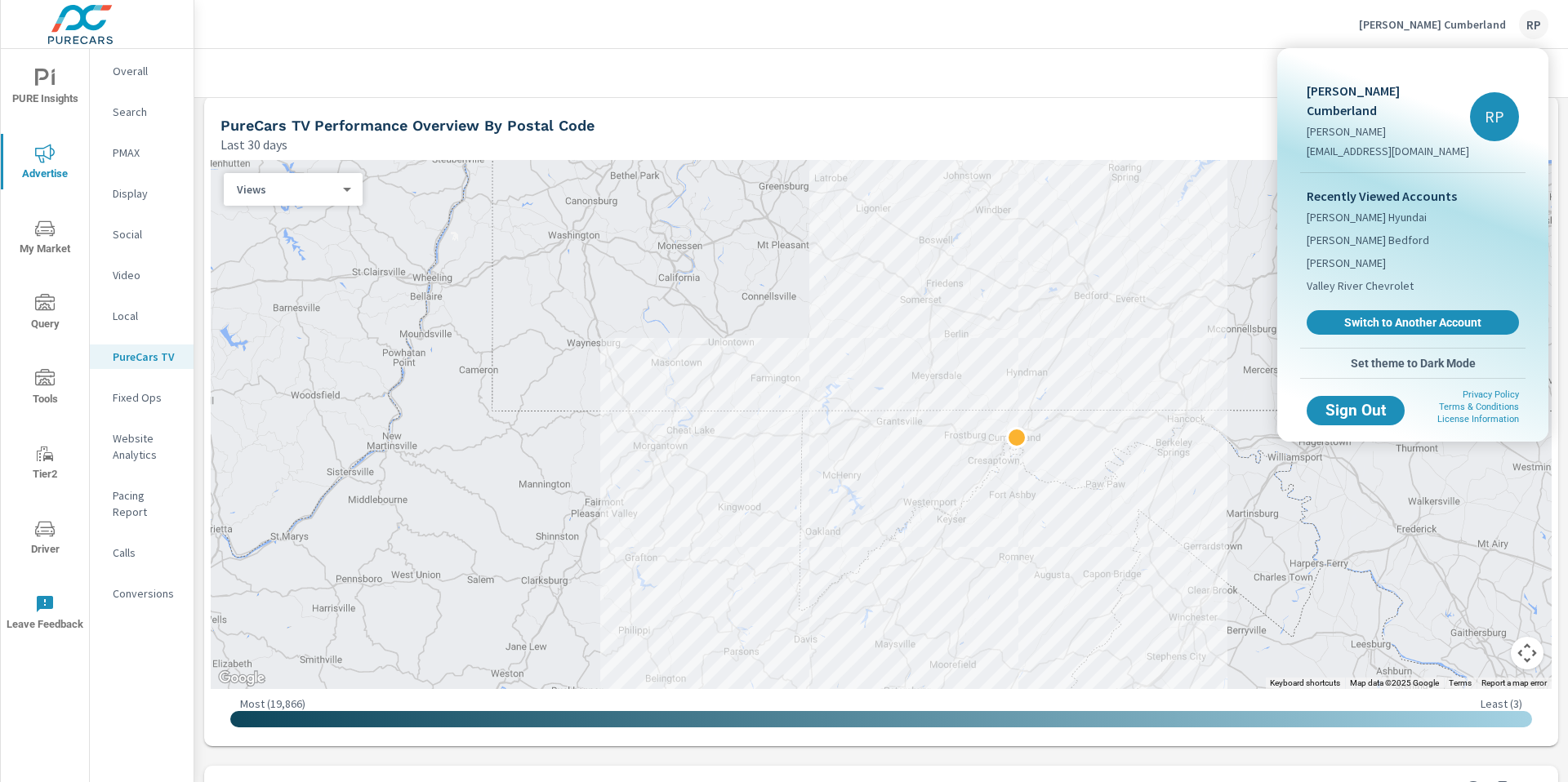
click at [1517, 31] on div at bounding box center [784, 391] width 1568 height 782
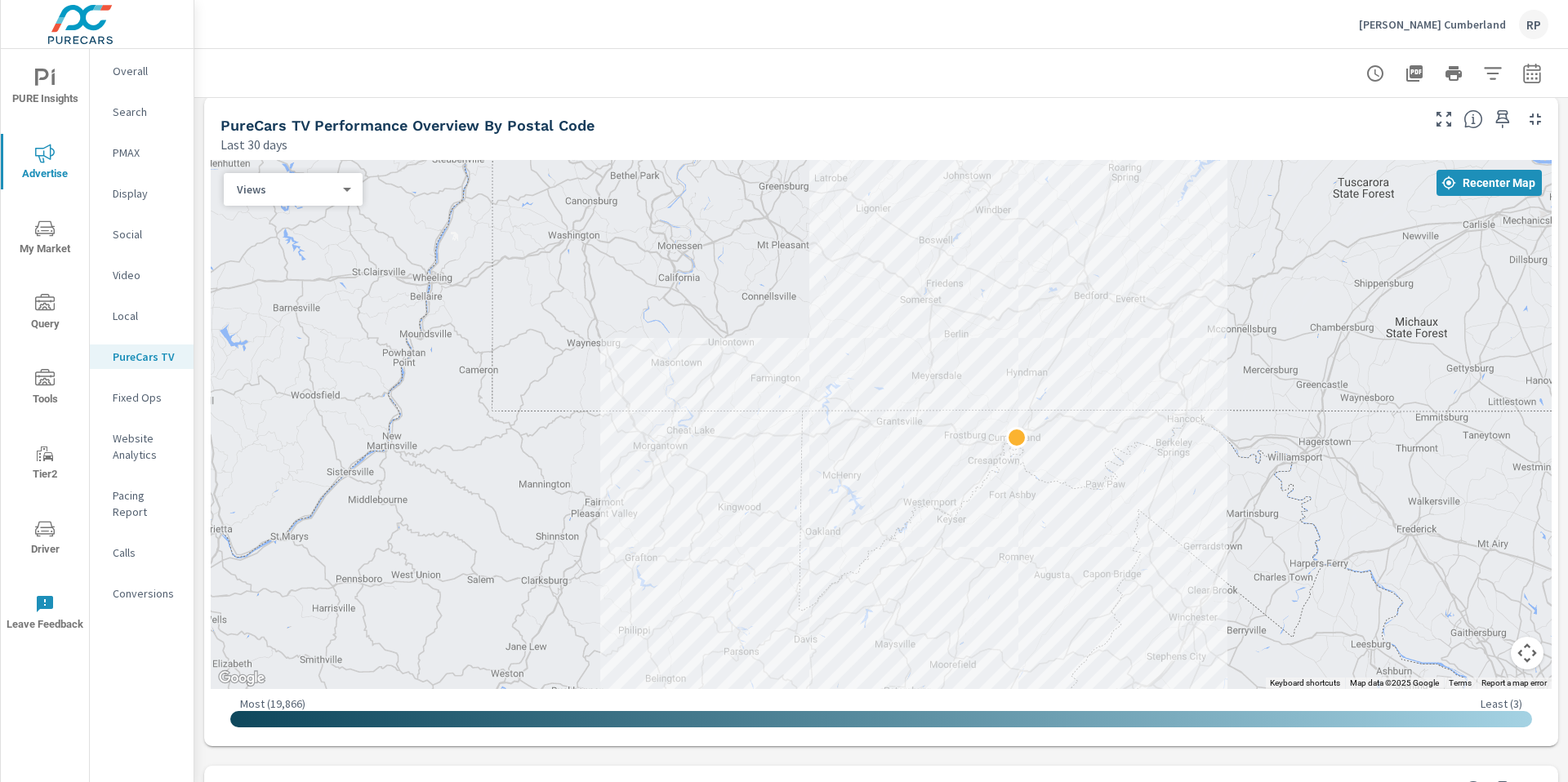
click at [1517, 31] on div "[PERSON_NAME] [PERSON_NAME]" at bounding box center [1454, 25] width 189 height 29
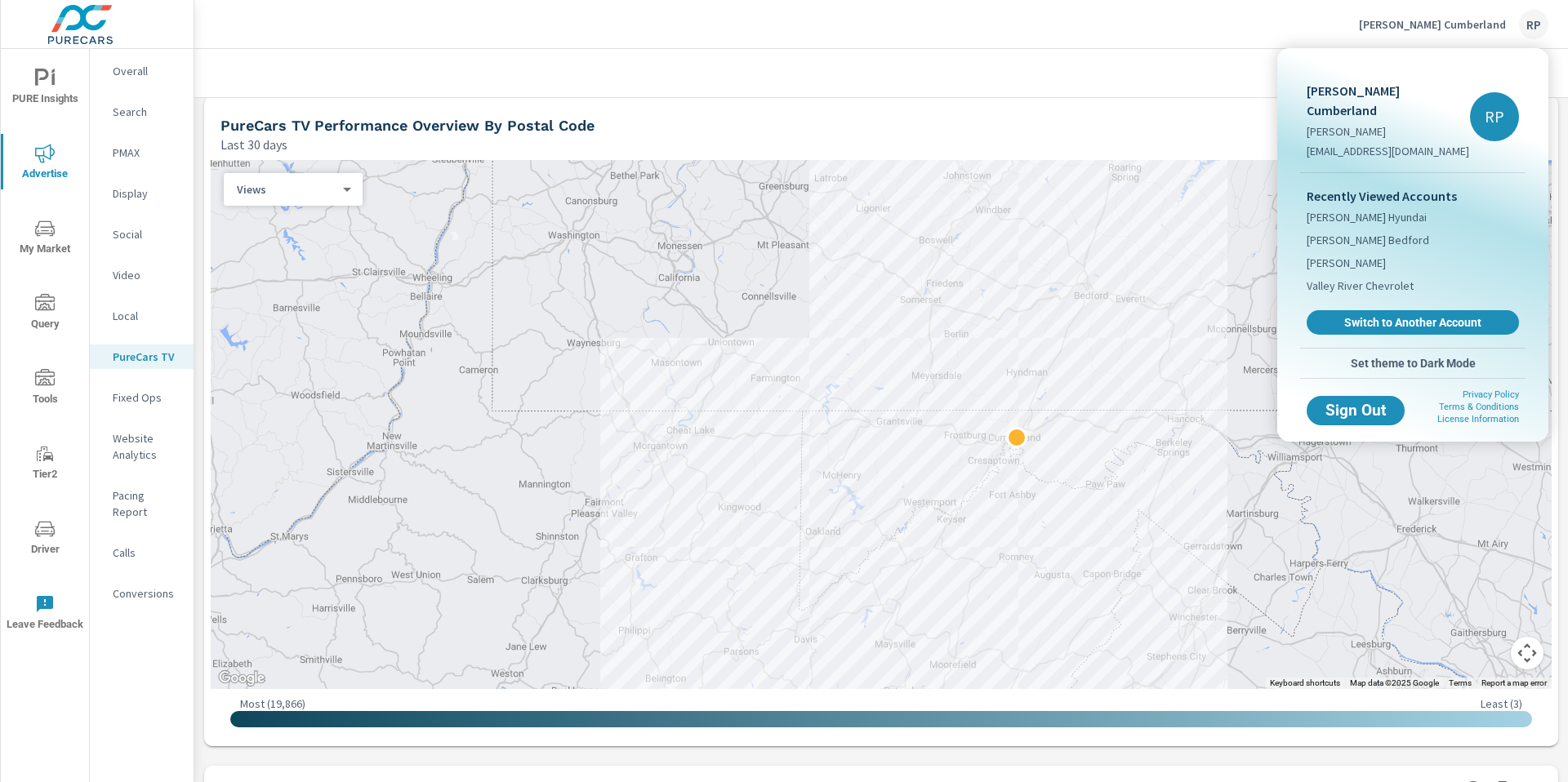
click at [1296, 24] on div at bounding box center [784, 391] width 1568 height 782
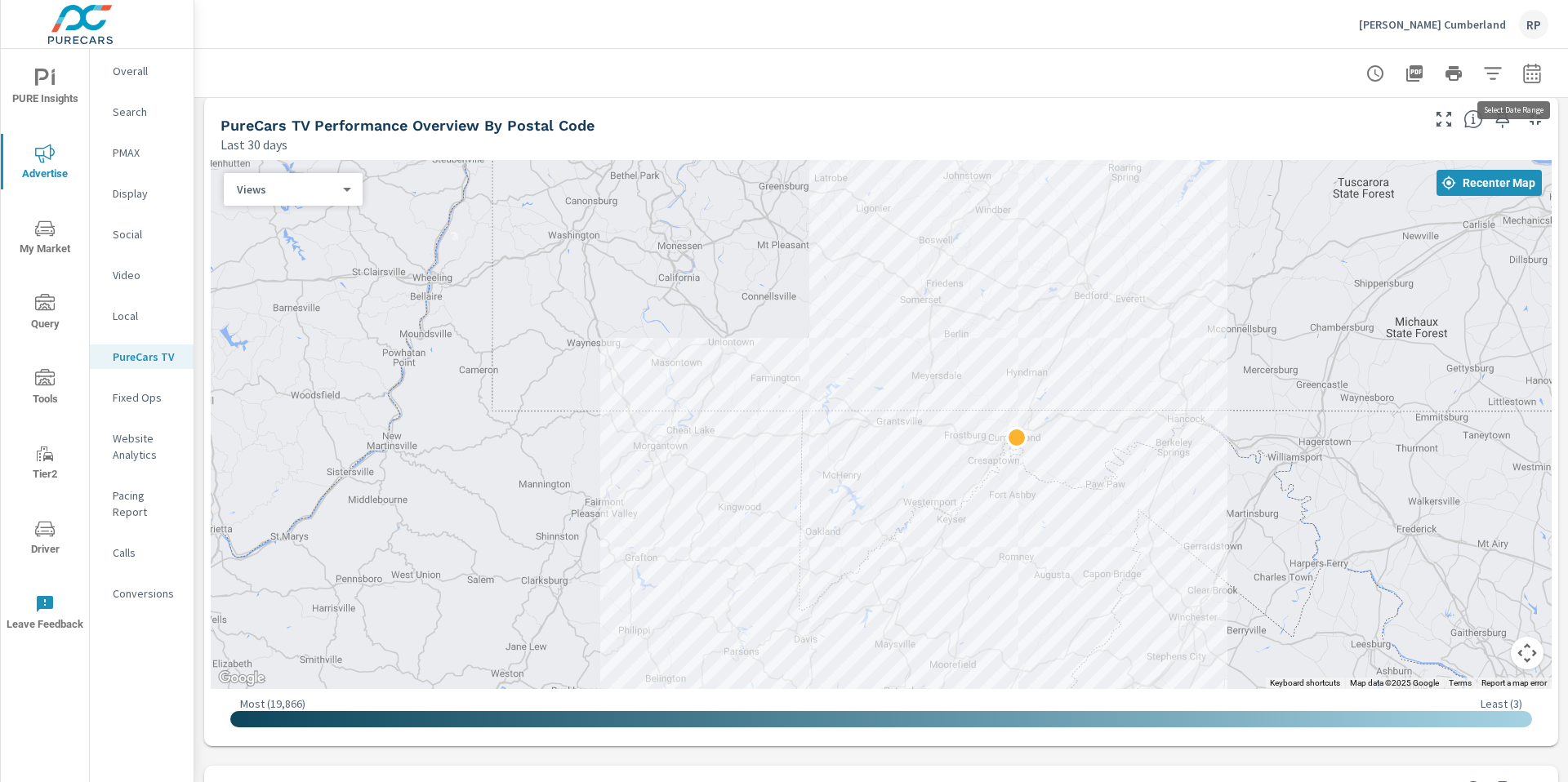
click at [1527, 69] on icon "button" at bounding box center [1531, 72] width 17 height 19
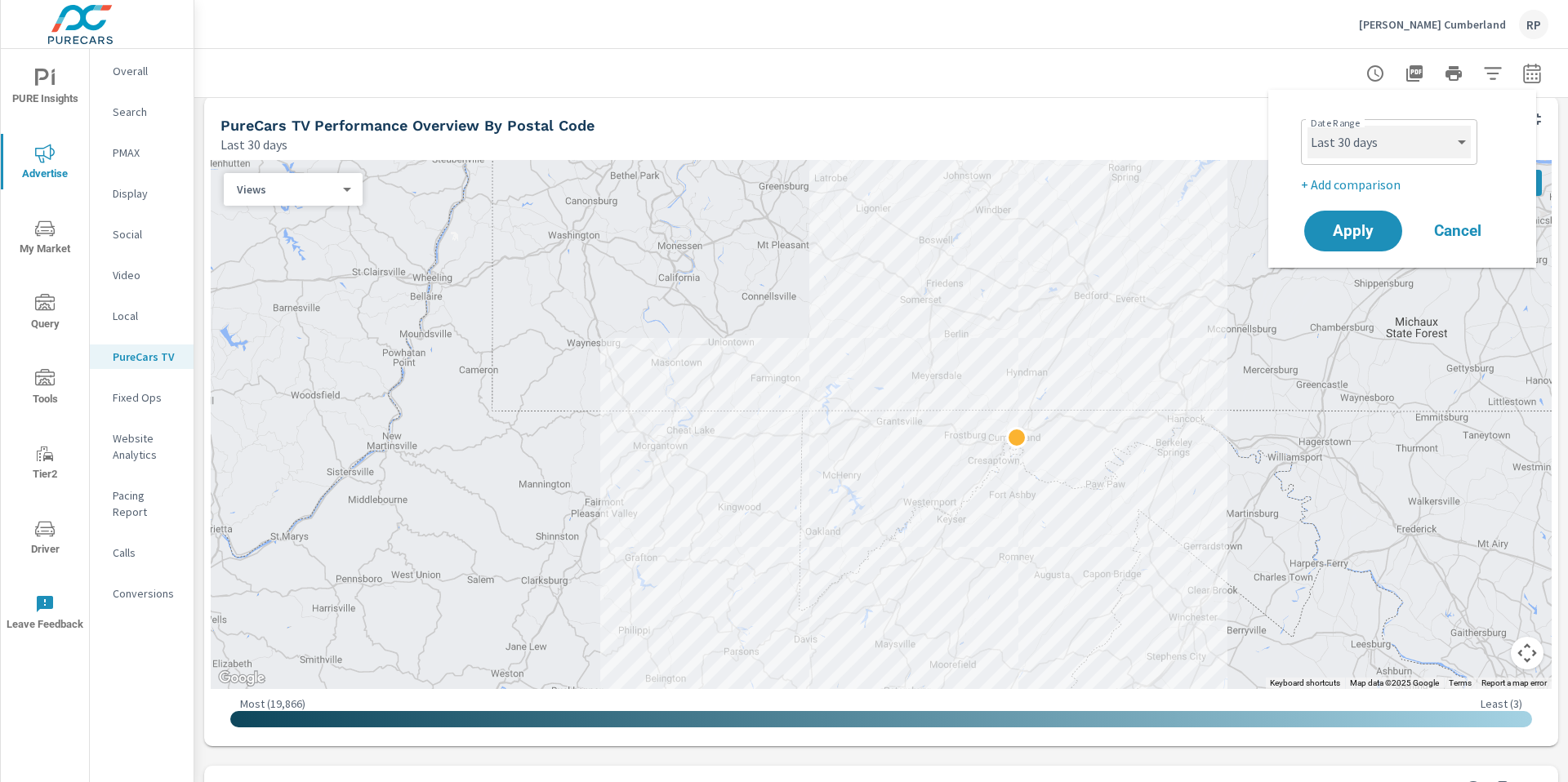
click at [1417, 143] on select "Custom [DATE] Last week Last 7 days Last 14 days Last 30 days Last 45 days Last…" at bounding box center [1389, 143] width 164 height 33
click at [1308, 126] on select "Custom [DATE] Last week Last 7 days Last 14 days Last 30 days Last 45 days Last…" at bounding box center [1389, 143] width 164 height 33
select select "Month to date"
click at [1358, 227] on span "Apply" at bounding box center [1353, 231] width 67 height 16
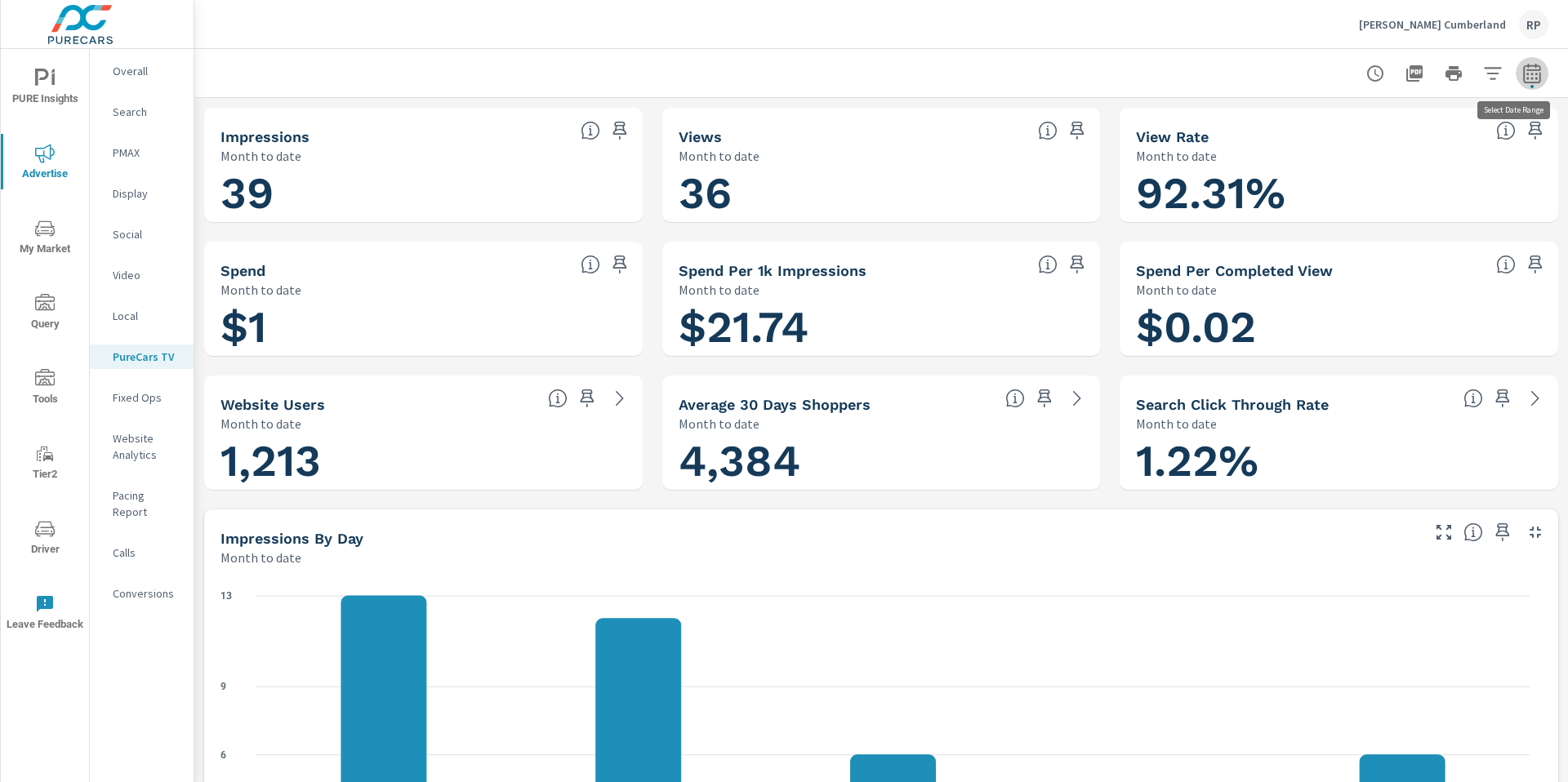
click at [1522, 68] on icon "button" at bounding box center [1531, 73] width 19 height 19
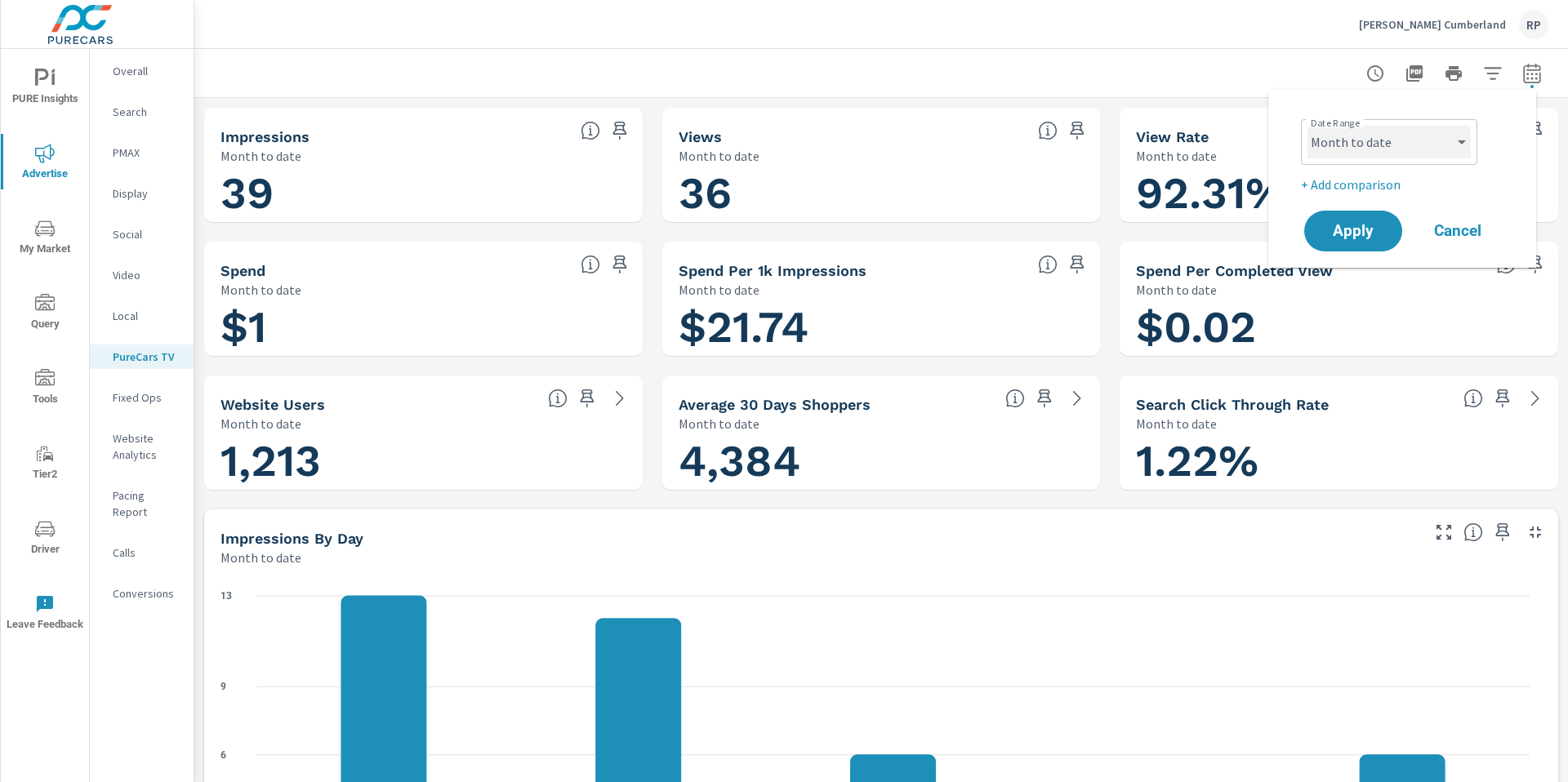
click at [1421, 142] on select "Custom [DATE] Last week Last 7 days Last 14 days Last 30 days Last 45 days Last…" at bounding box center [1389, 143] width 164 height 33
click at [1308, 126] on select "Custom [DATE] Last week Last 7 days Last 14 days Last 30 days Last 45 days Last…" at bounding box center [1389, 143] width 164 height 33
select select "Last month"
click at [1362, 220] on button "Apply" at bounding box center [1353, 231] width 101 height 42
